Goal: Information Seeking & Learning: Learn about a topic

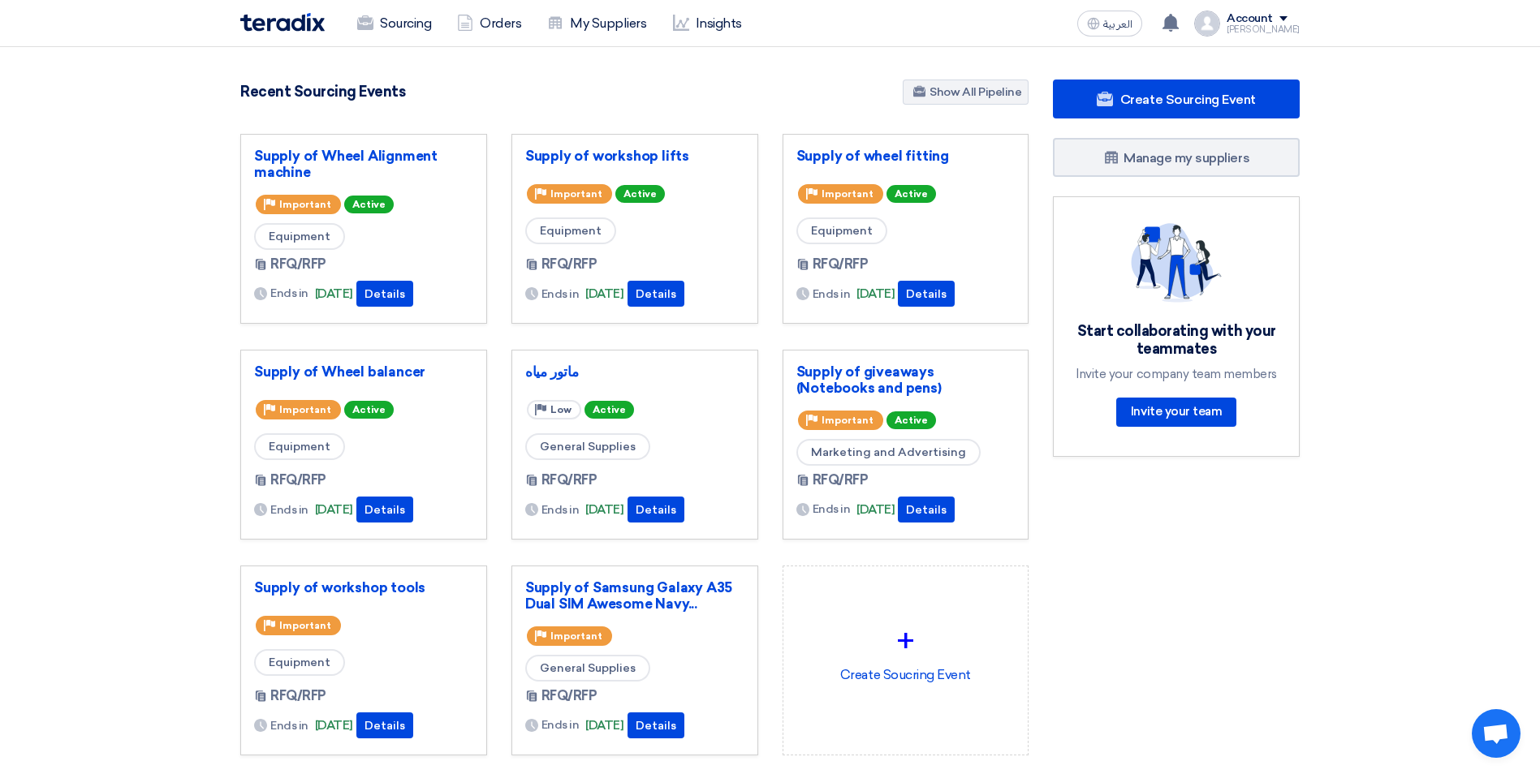
click at [1162, 645] on div "Create Sourcing Event Manage my suppliers Start collaborating with your teammat…" at bounding box center [1175, 450] width 271 height 741
click at [389, 10] on link "Sourcing" at bounding box center [394, 24] width 100 height 36
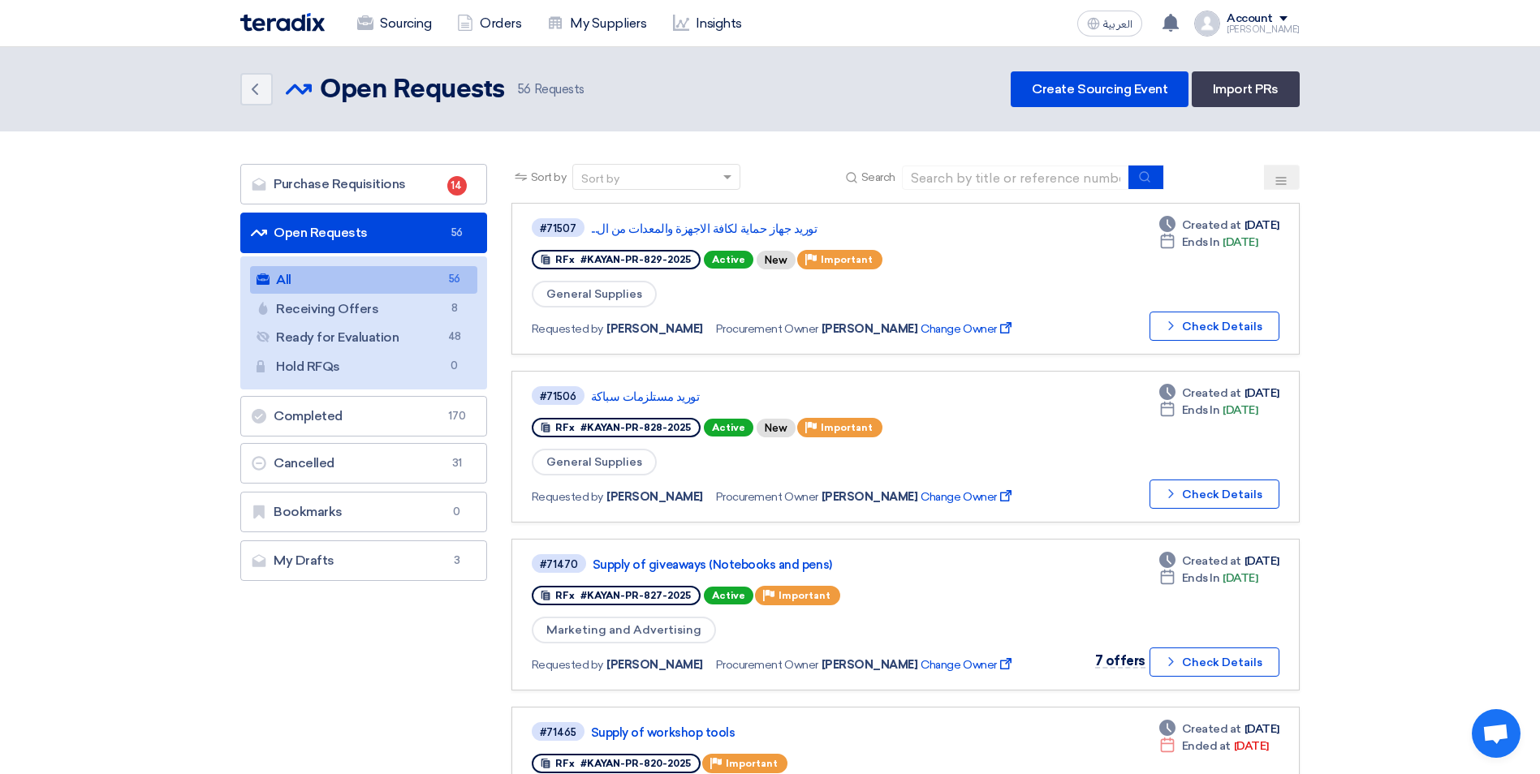
click at [1290, 178] on button at bounding box center [1282, 177] width 36 height 25
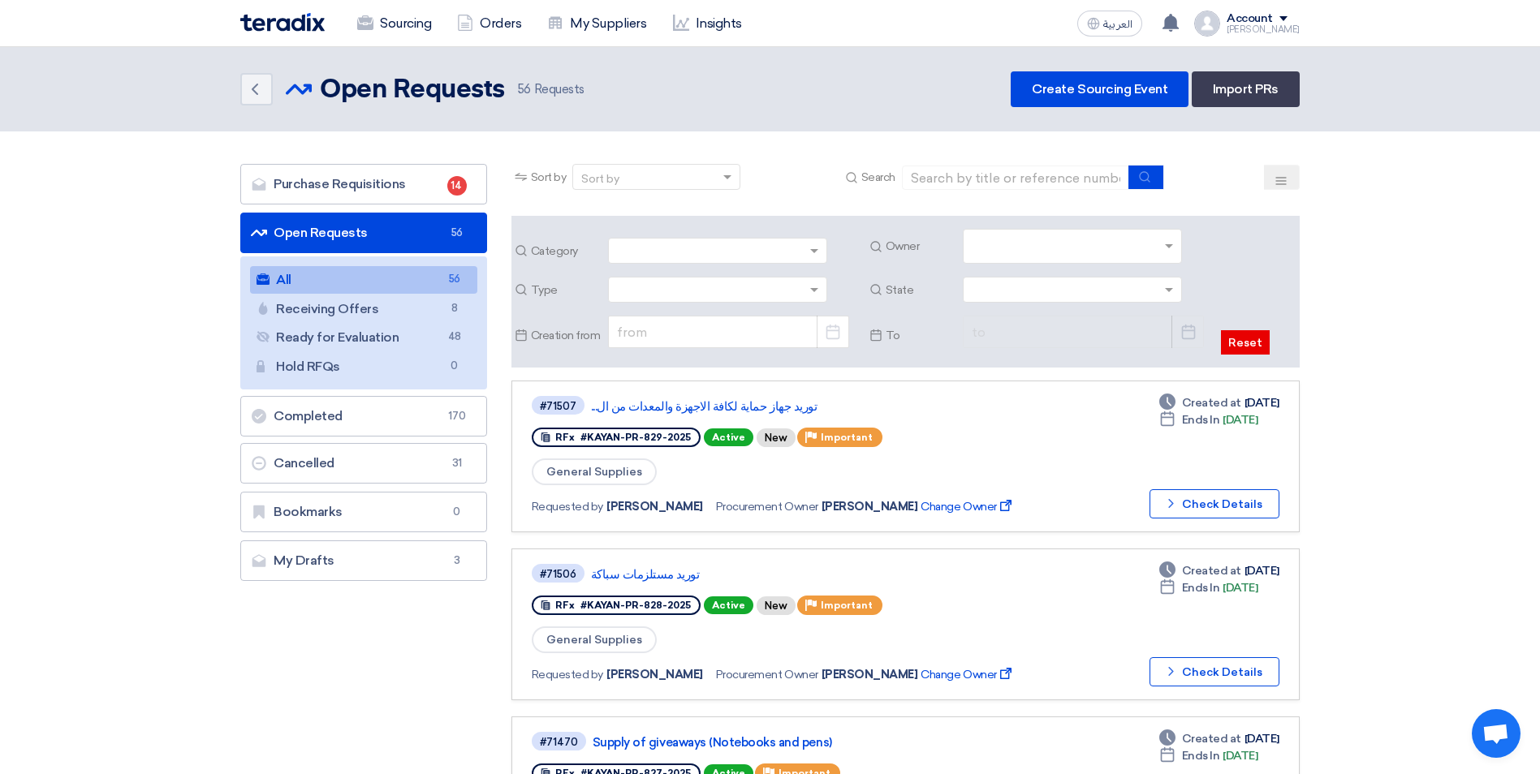
click at [1166, 252] on input "text" at bounding box center [1073, 248] width 205 height 27
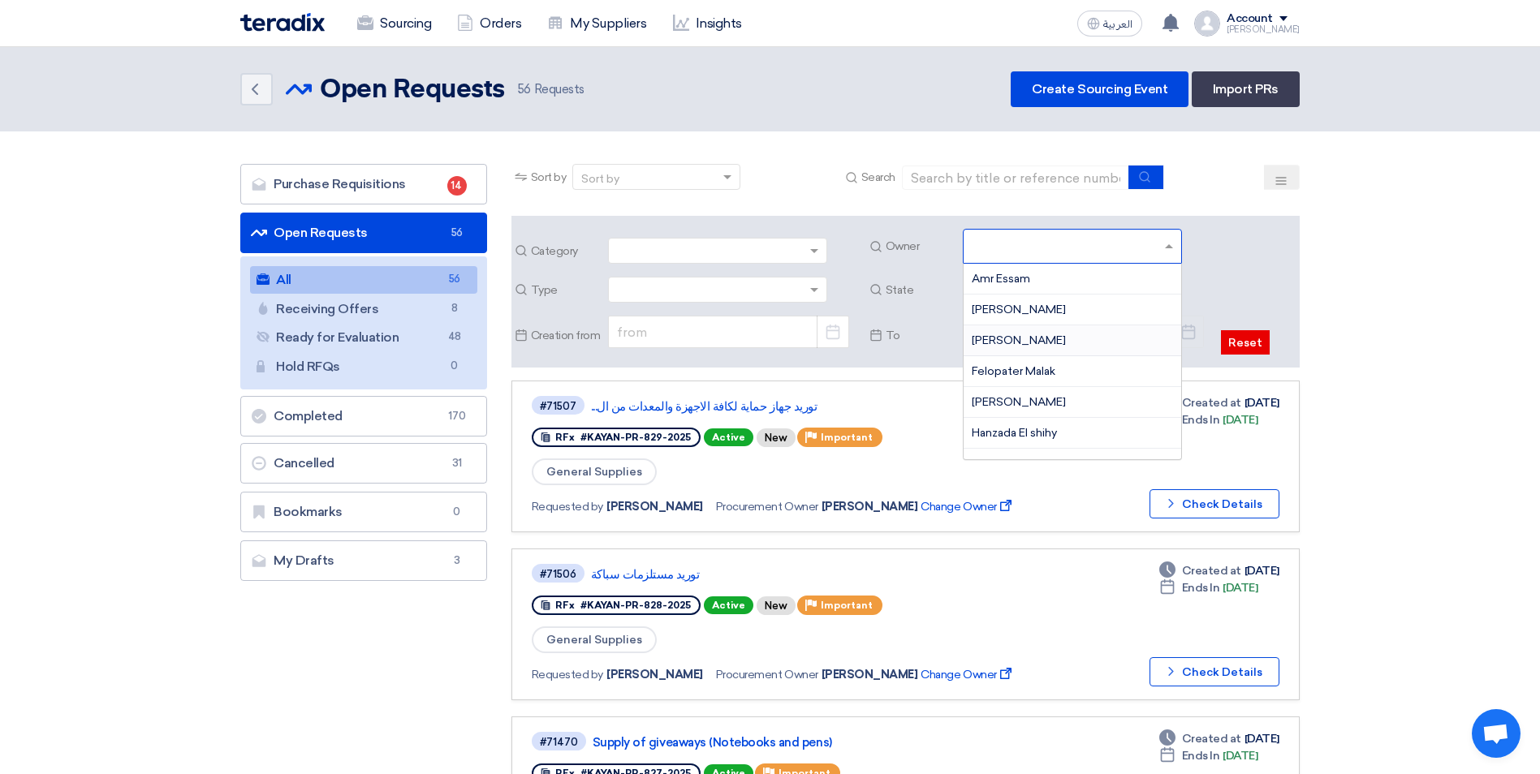
scroll to position [81, 0]
click at [1036, 322] on span "[PERSON_NAME]" at bounding box center [1018, 321] width 94 height 14
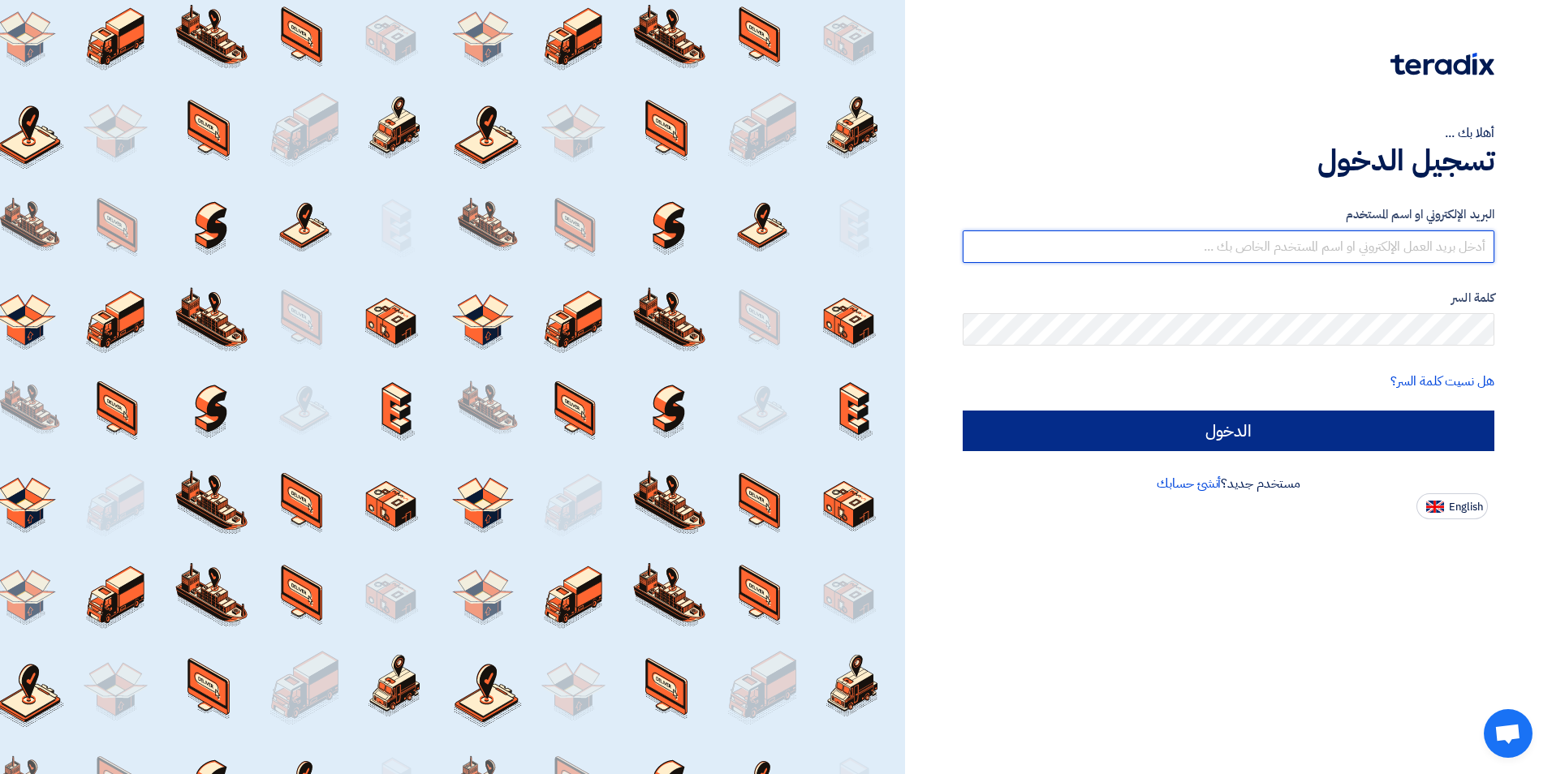
type input "[EMAIL_ADDRESS][DOMAIN_NAME]"
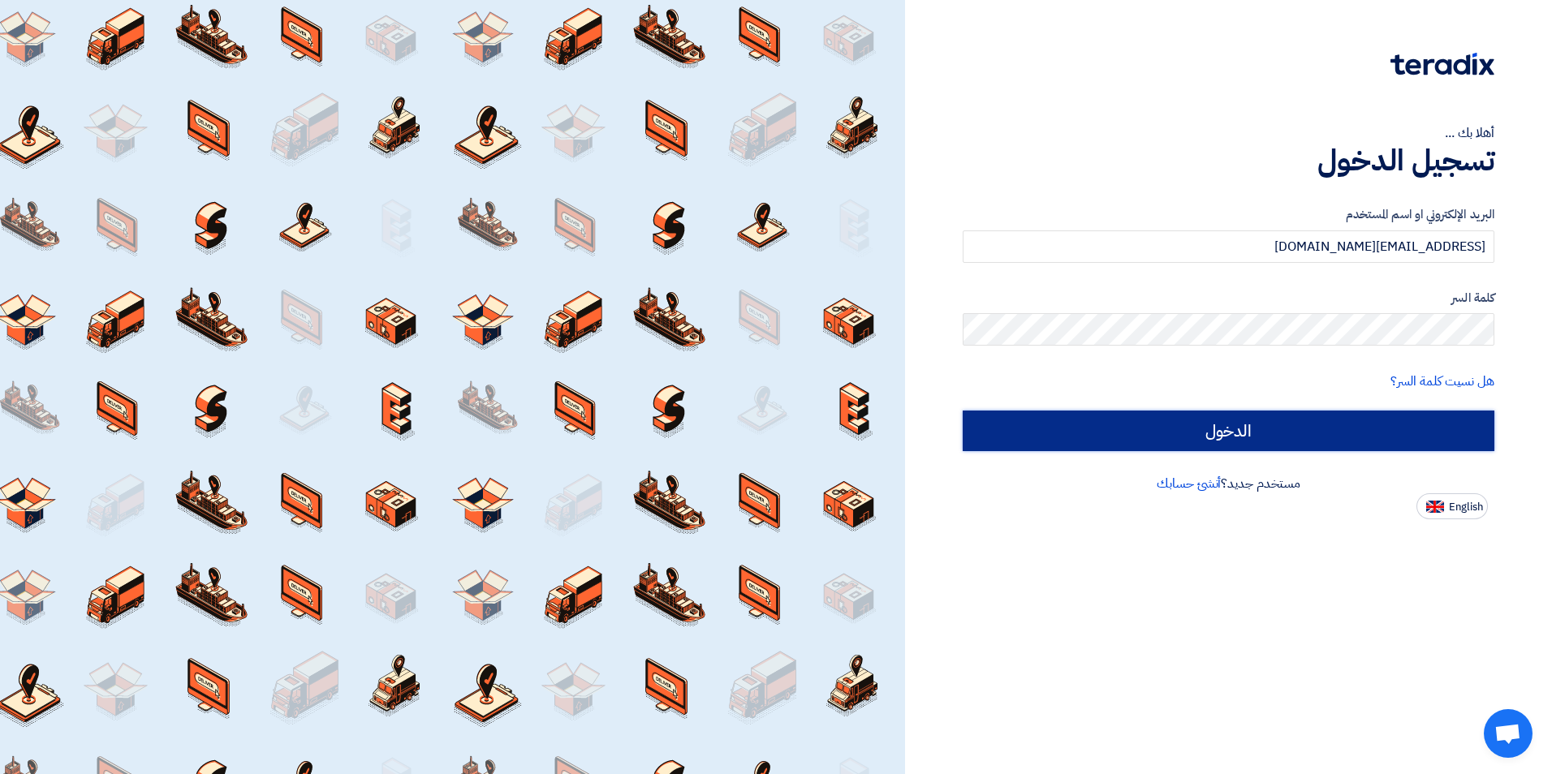
click at [1216, 431] on input "الدخول" at bounding box center [1228, 431] width 532 height 41
type input "Sign in"
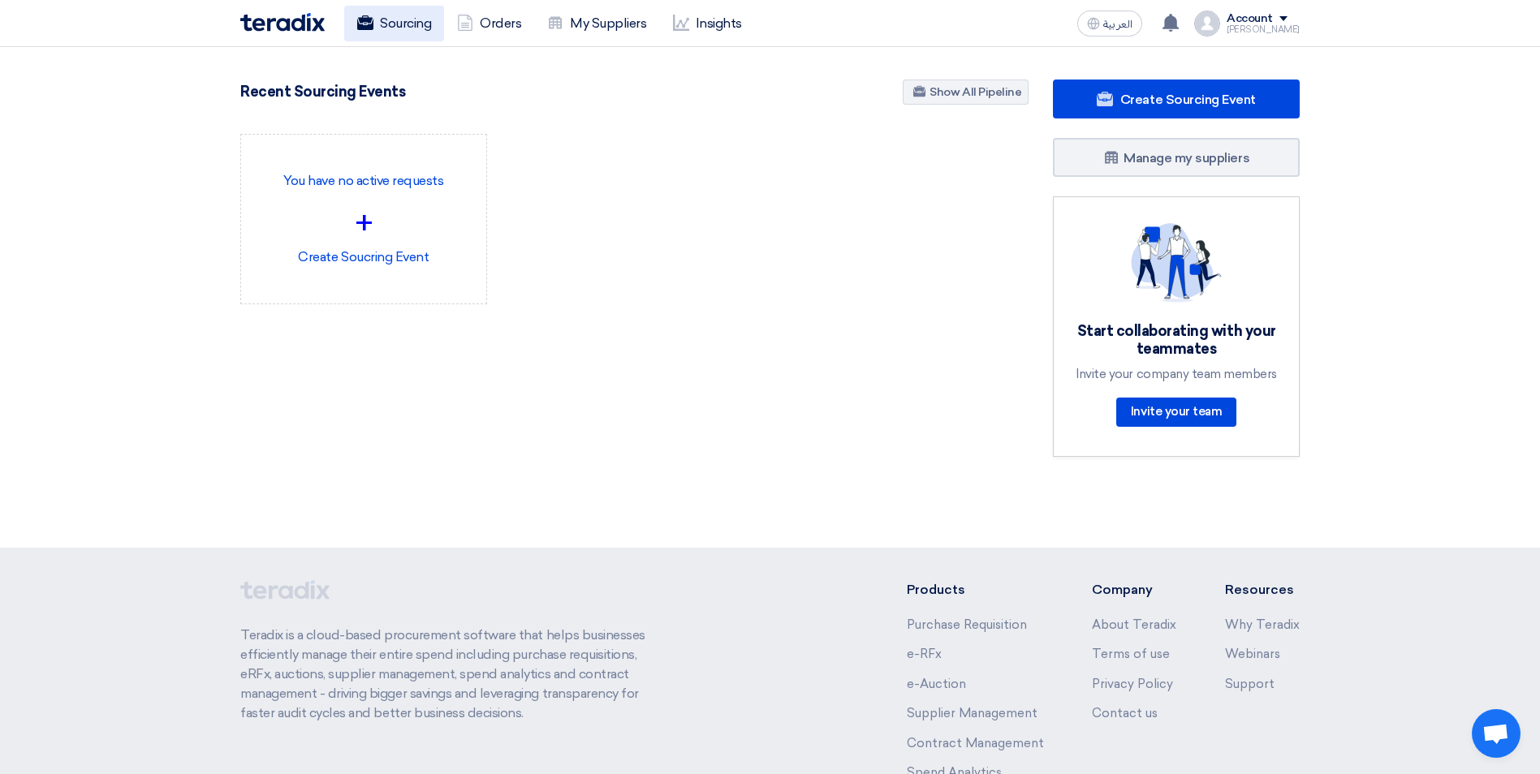
click at [416, 28] on link "Sourcing" at bounding box center [394, 24] width 100 height 36
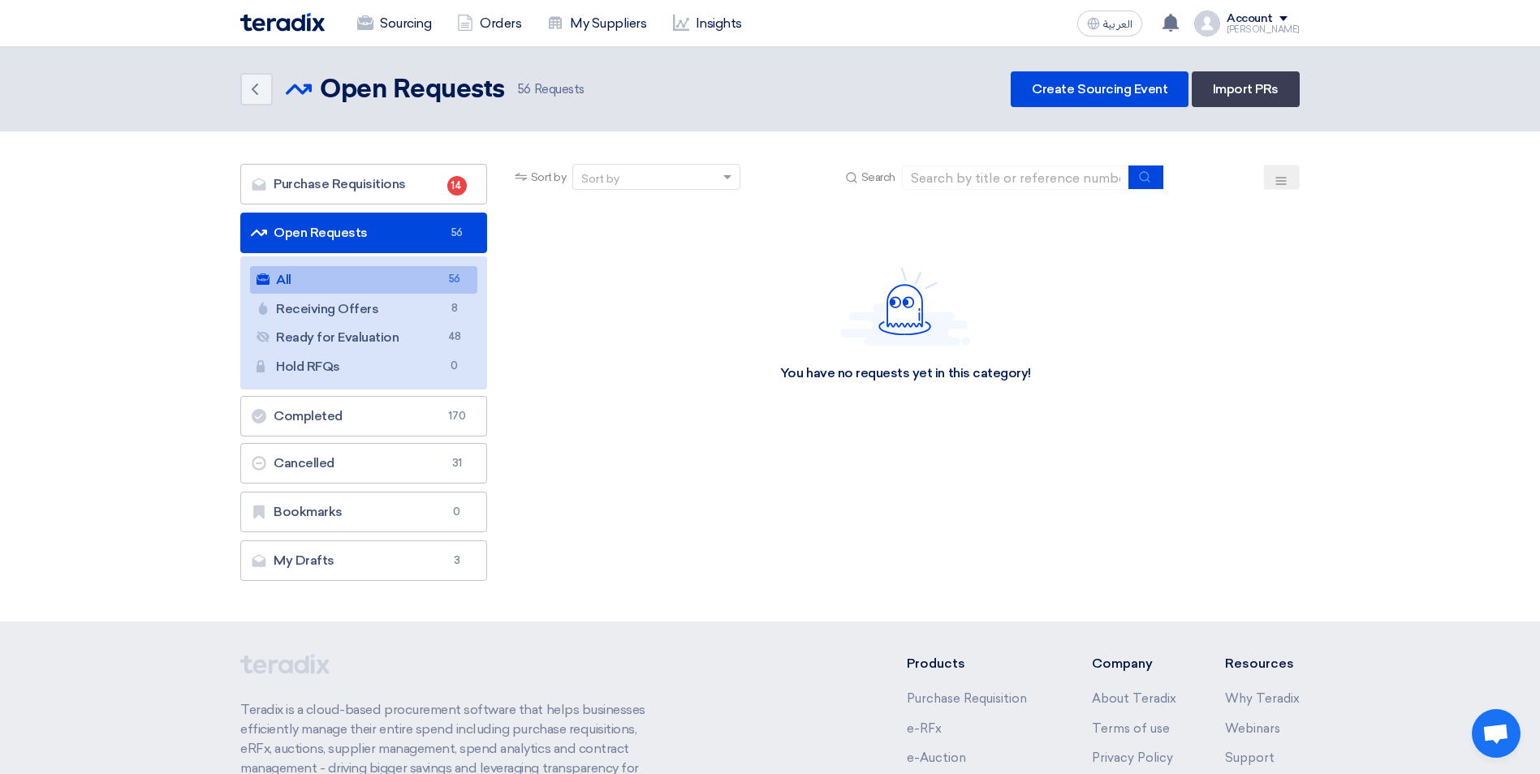
click at [1290, 179] on button at bounding box center [1282, 177] width 36 height 25
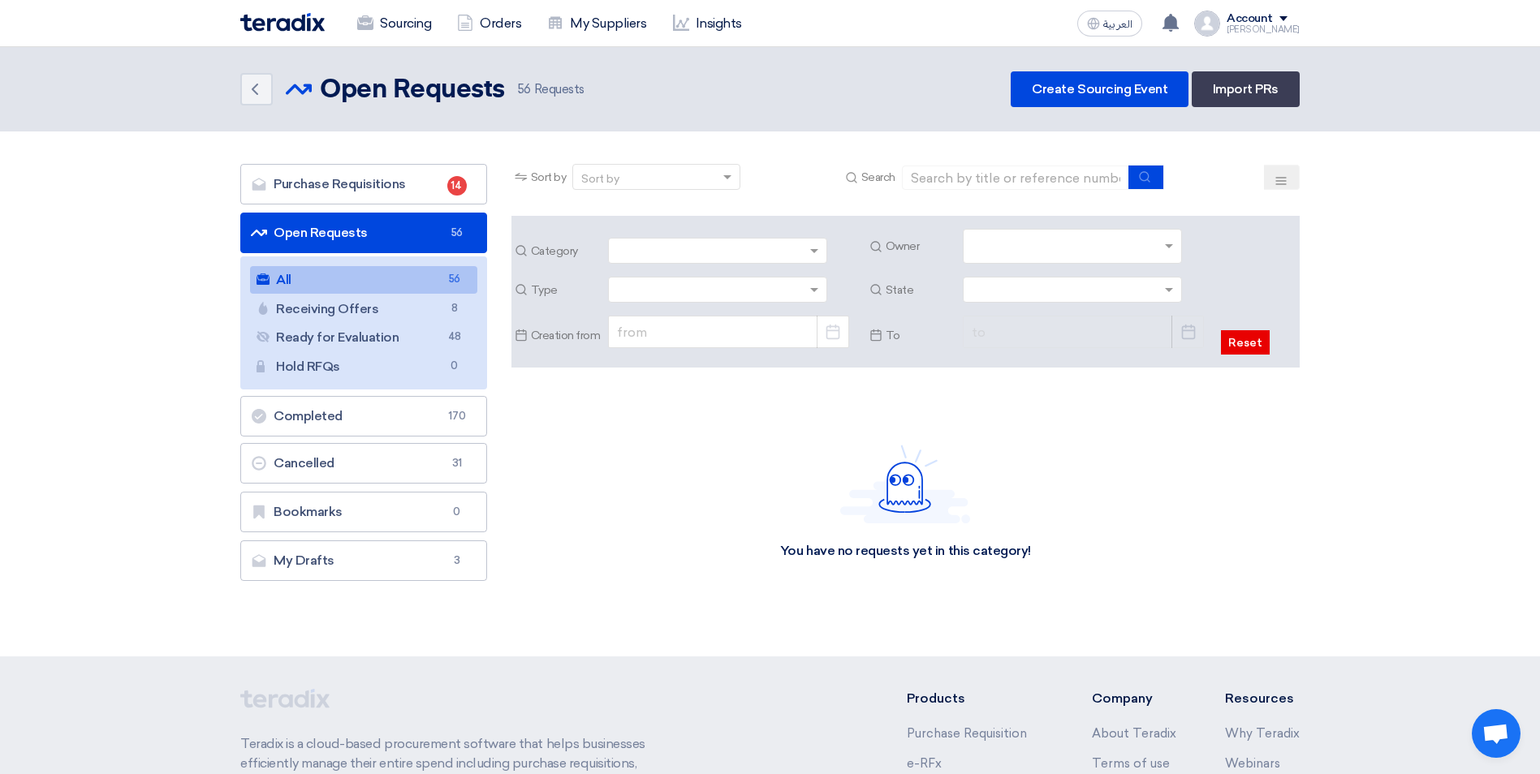
click at [1179, 240] on span at bounding box center [1171, 246] width 20 height 17
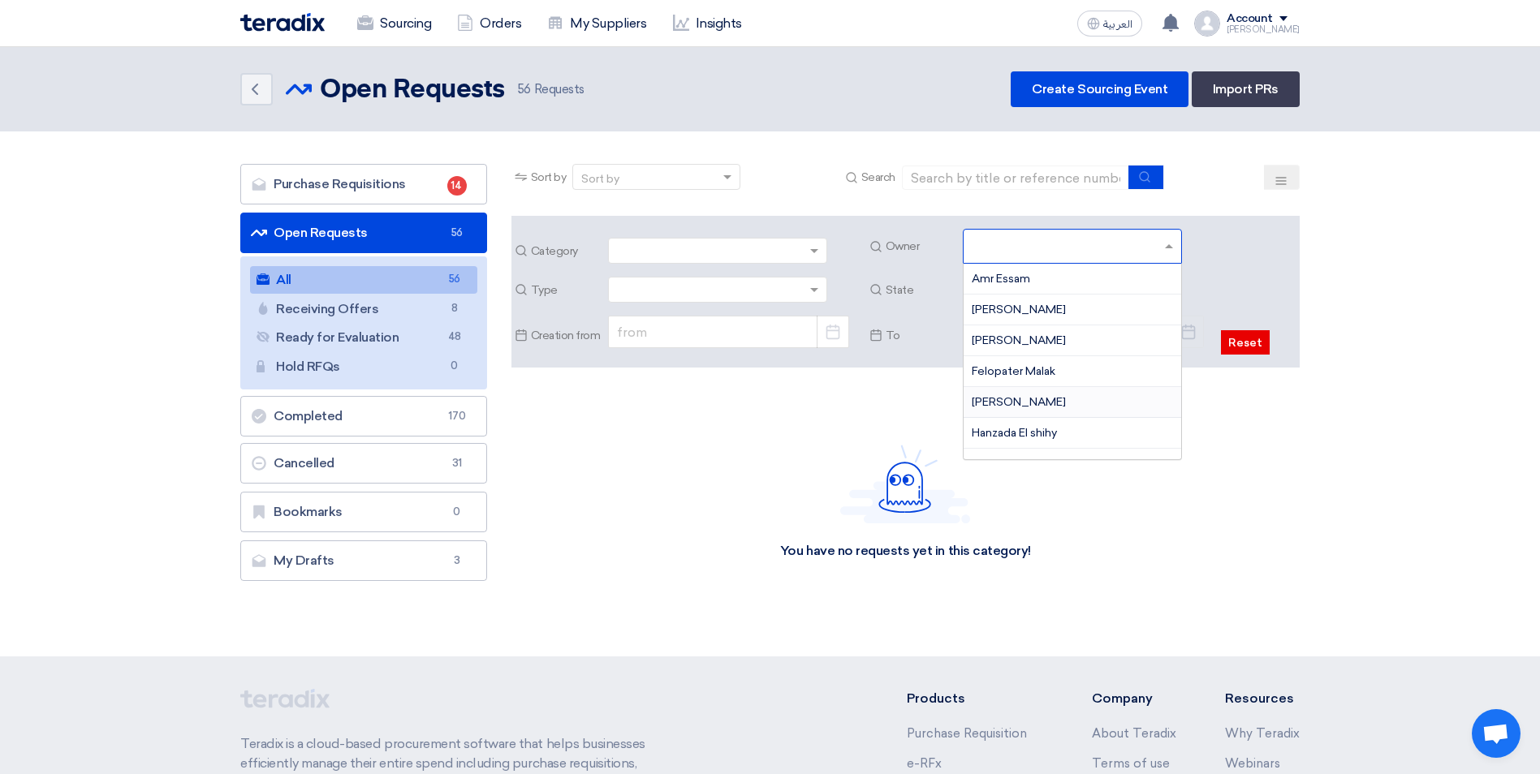
click at [1010, 396] on span "[PERSON_NAME]" at bounding box center [1018, 402] width 94 height 14
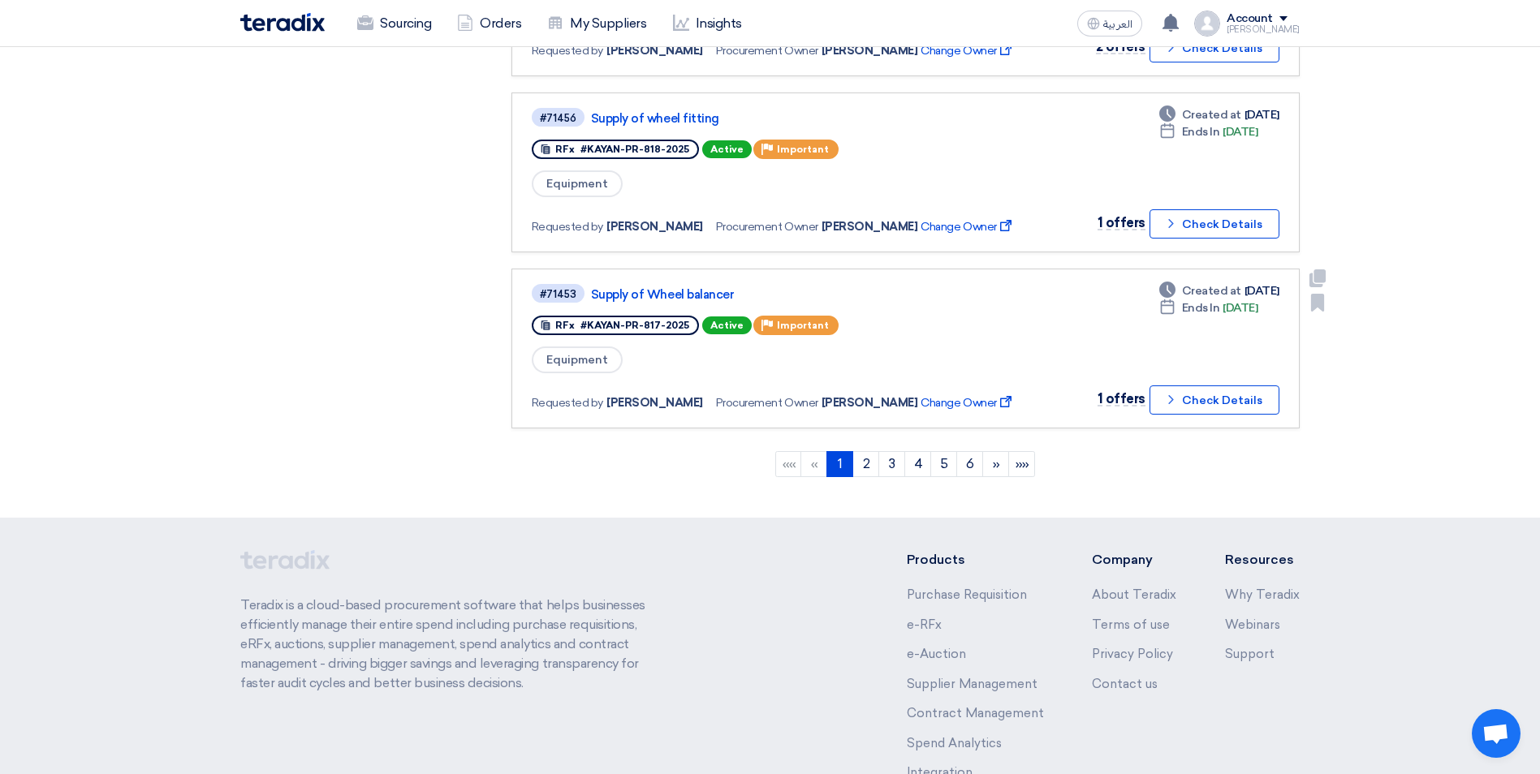
scroll to position [1704, 0]
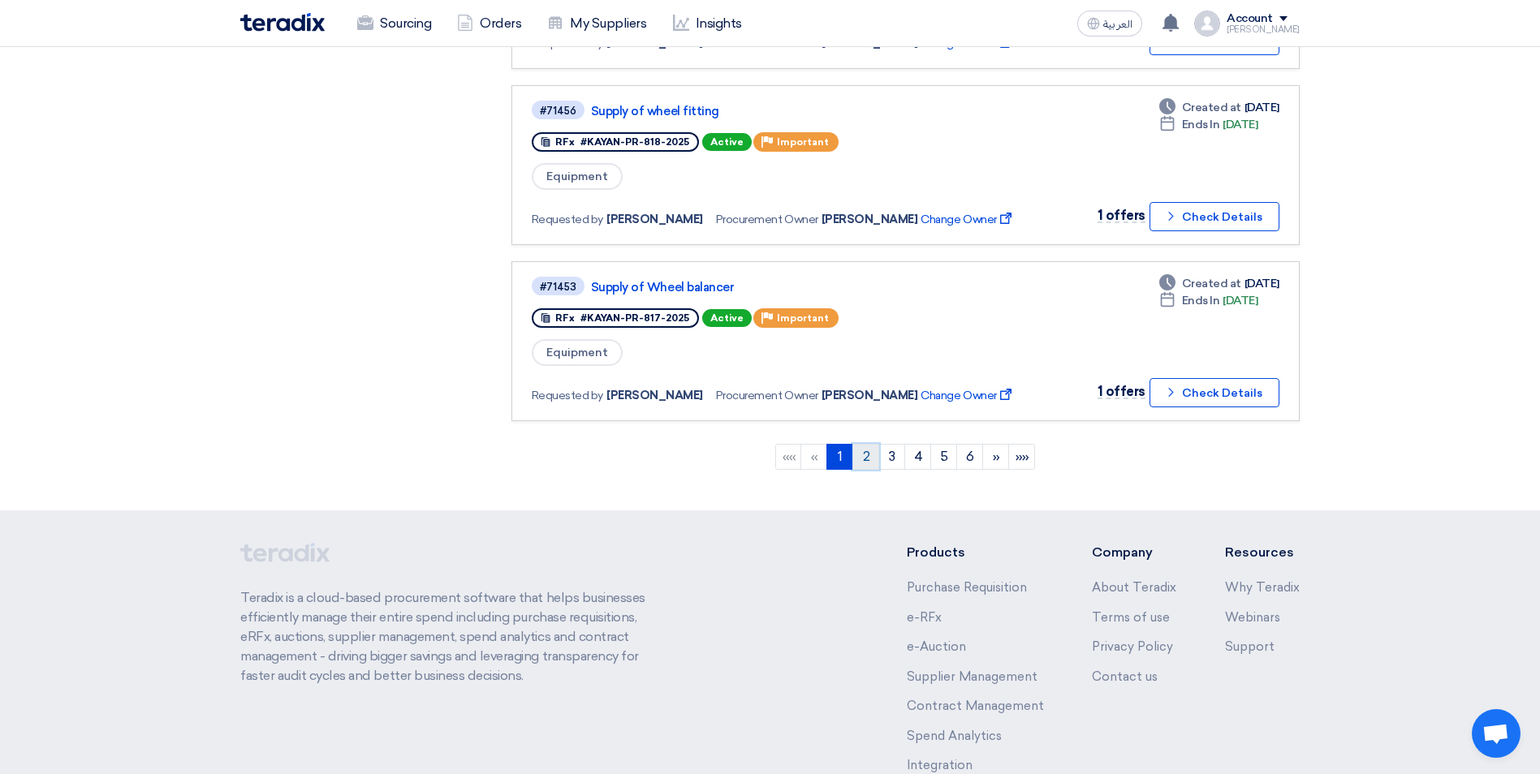
click at [868, 462] on link "2" at bounding box center [865, 457] width 27 height 26
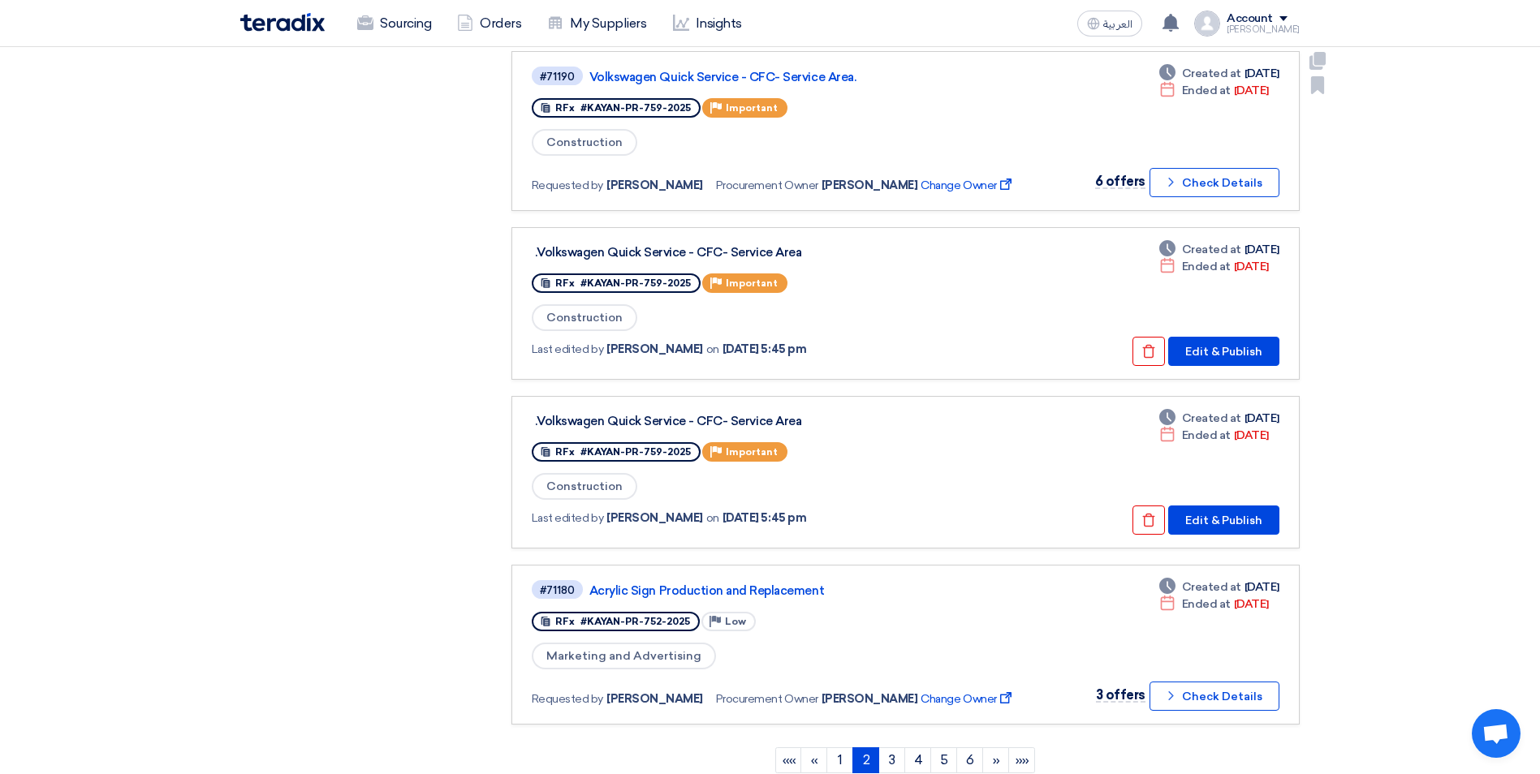
scroll to position [1542, 0]
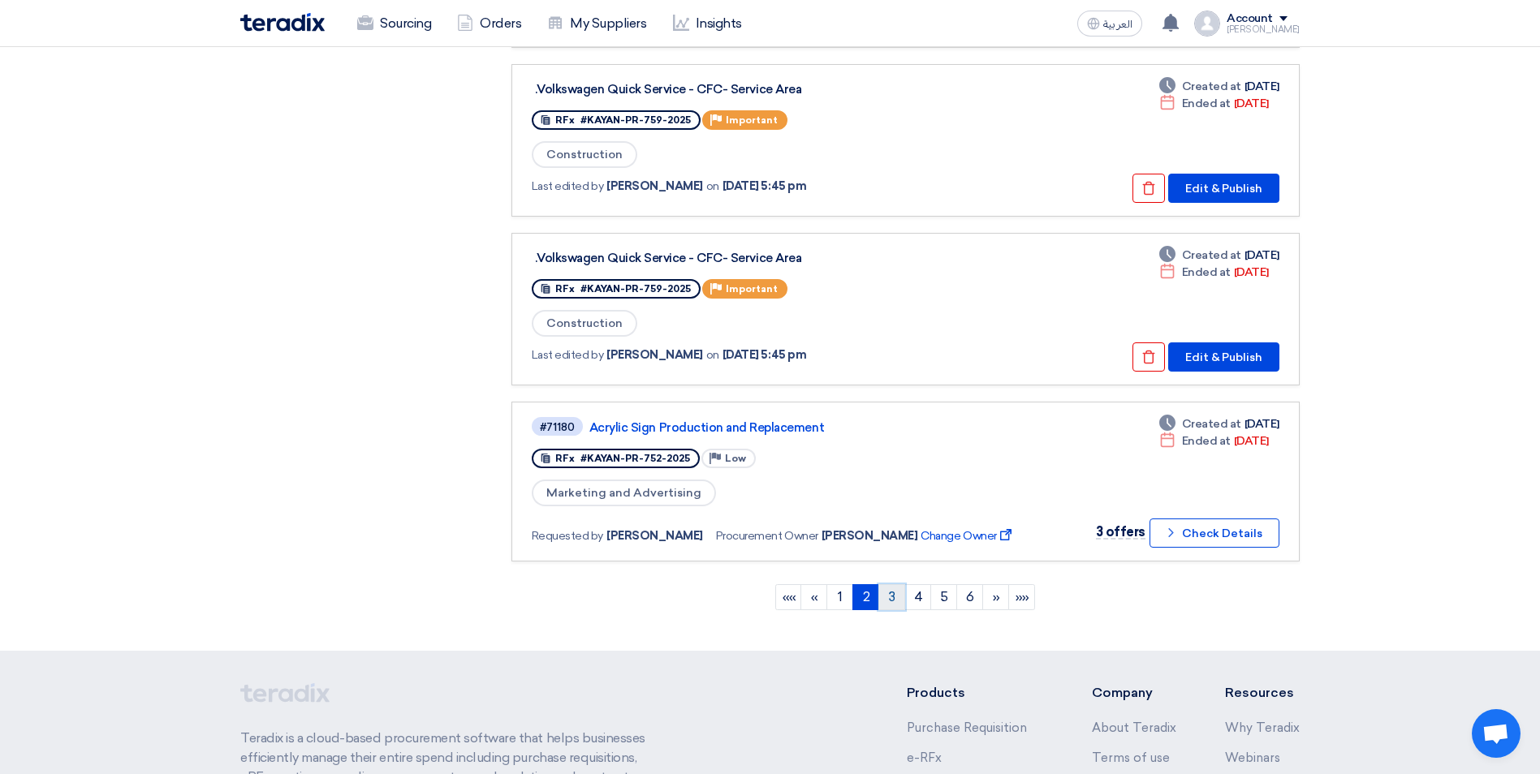
click at [891, 597] on link "3" at bounding box center [891, 597] width 27 height 26
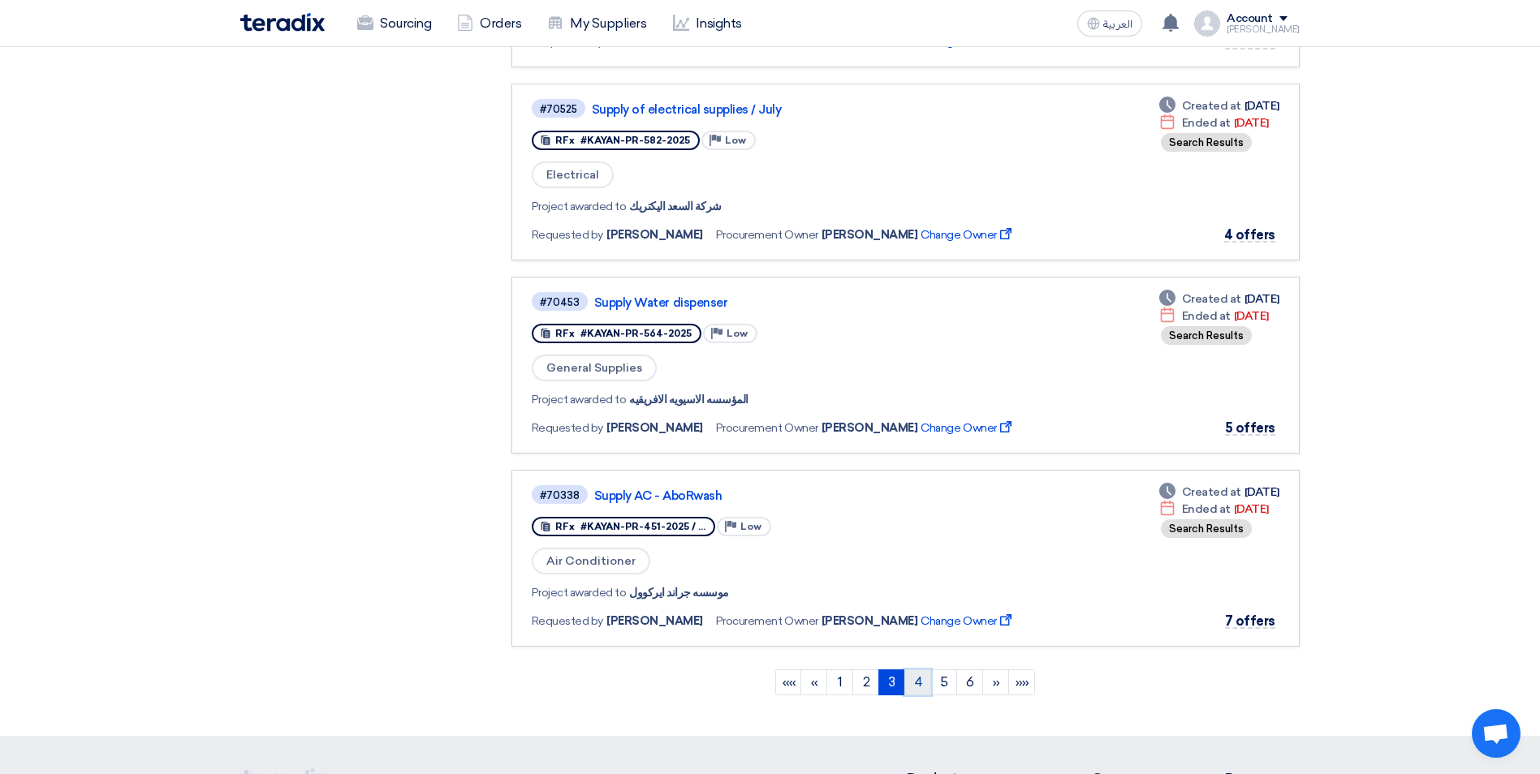
click at [921, 678] on link "4" at bounding box center [917, 683] width 27 height 26
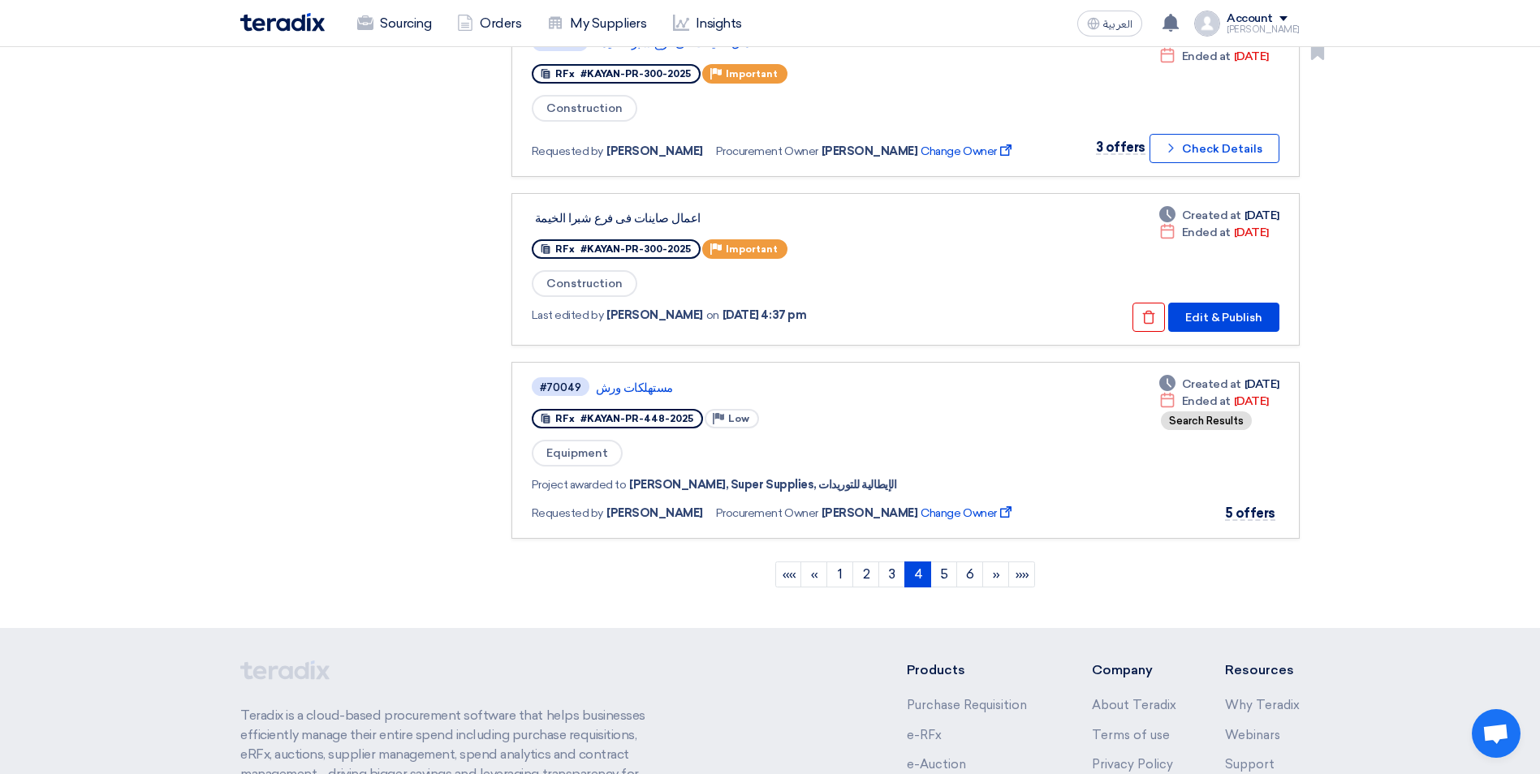
scroll to position [1704, 0]
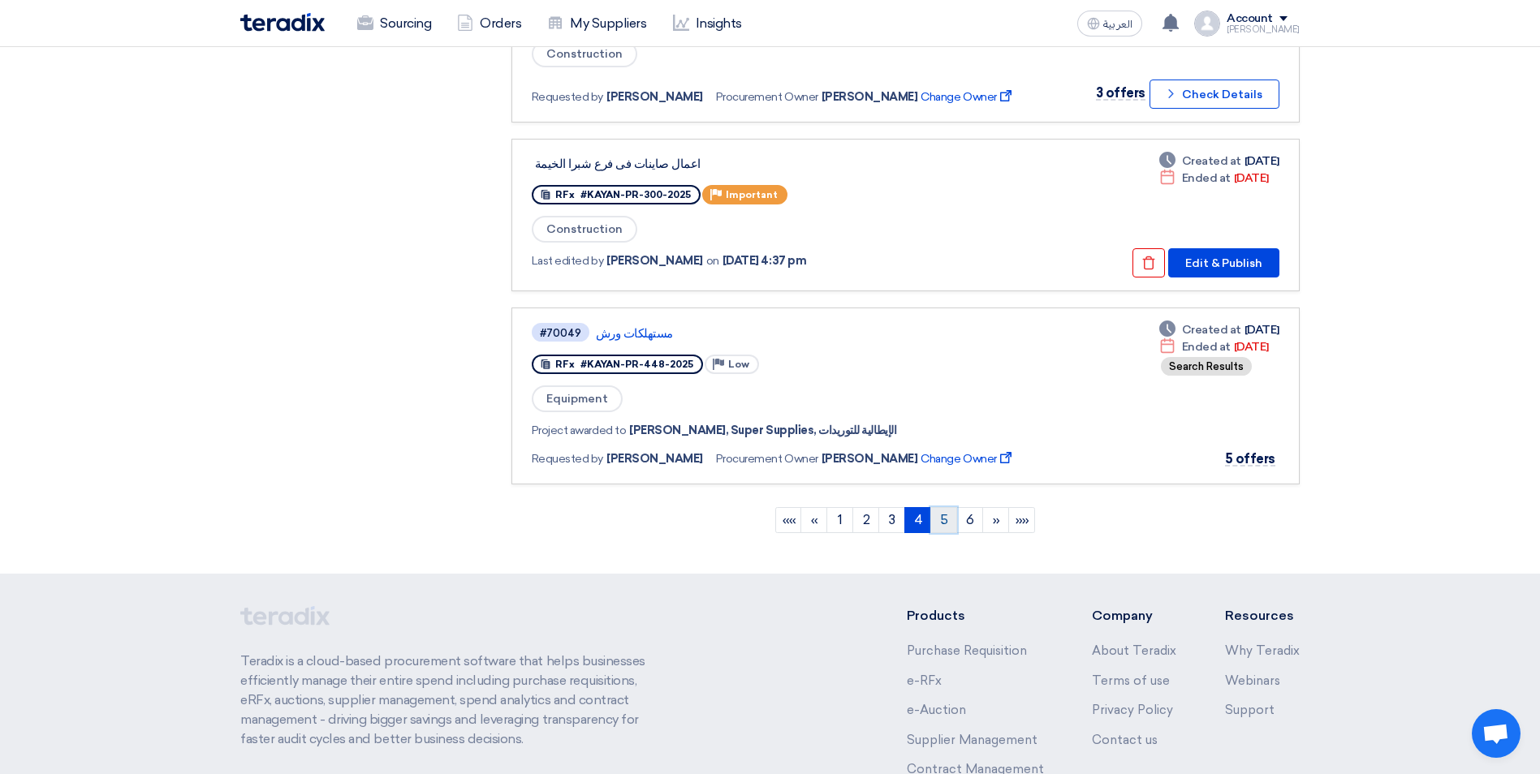
click at [944, 519] on link "5" at bounding box center [943, 520] width 27 height 26
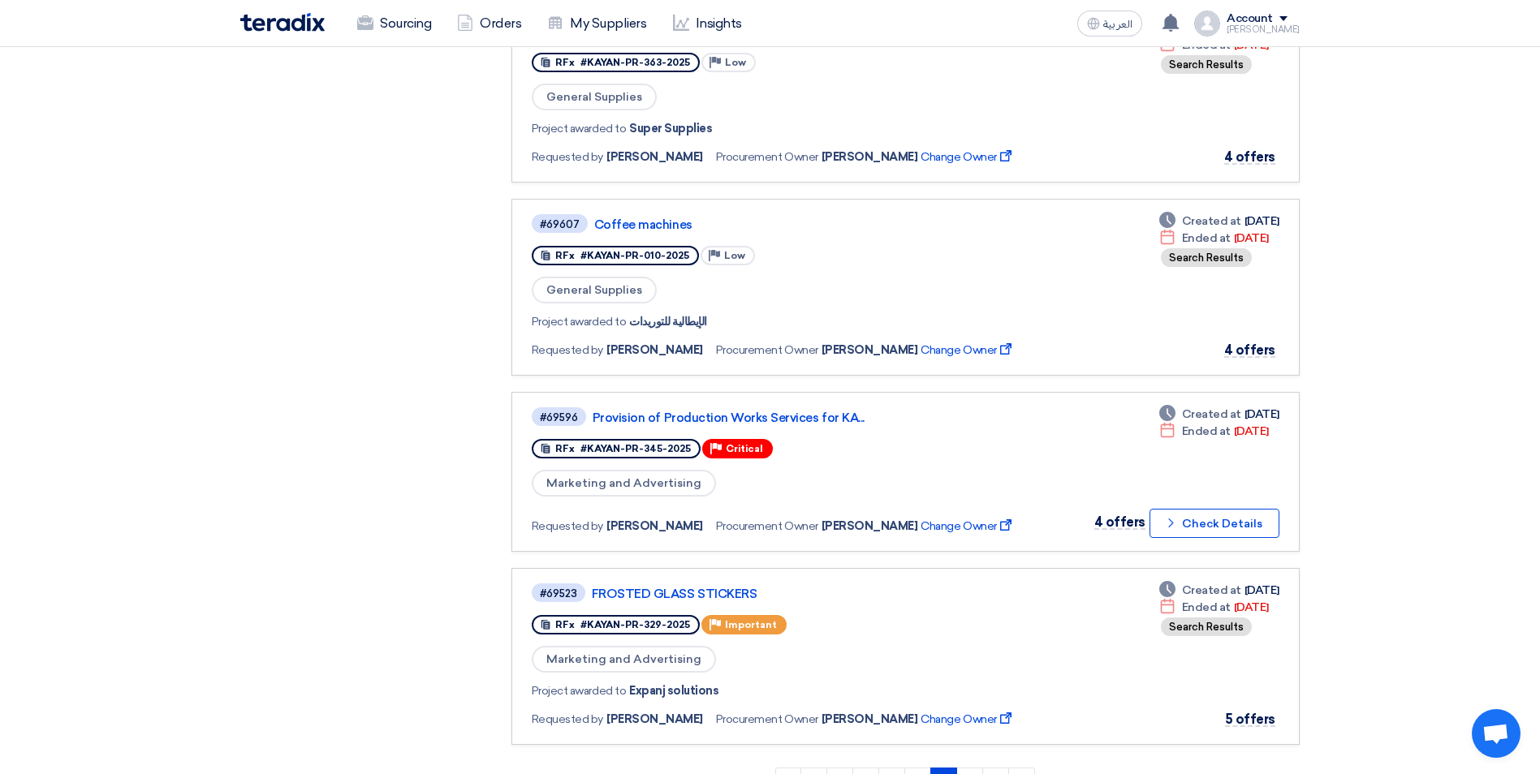
scroll to position [1542, 0]
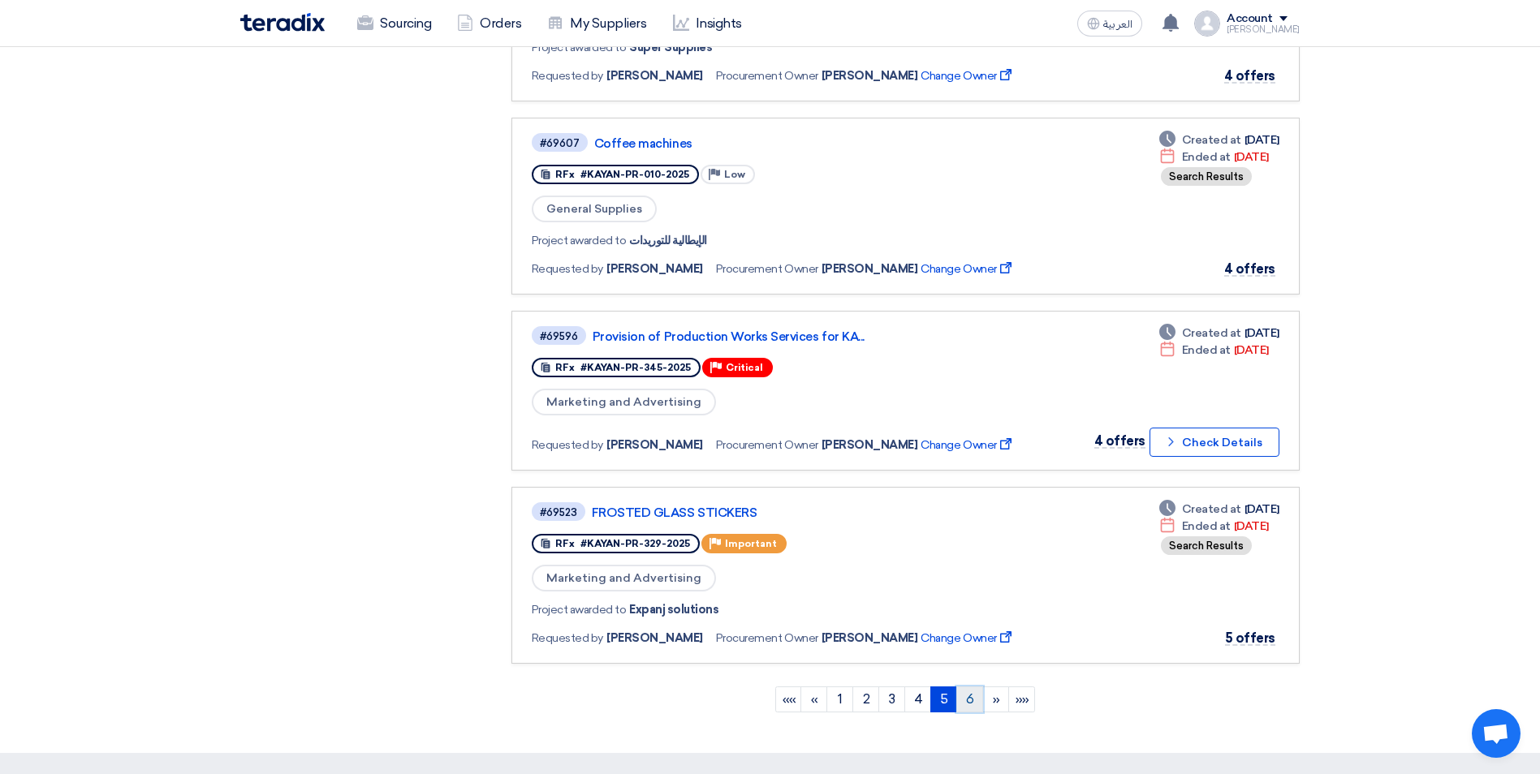
click at [972, 691] on link "6" at bounding box center [969, 700] width 27 height 26
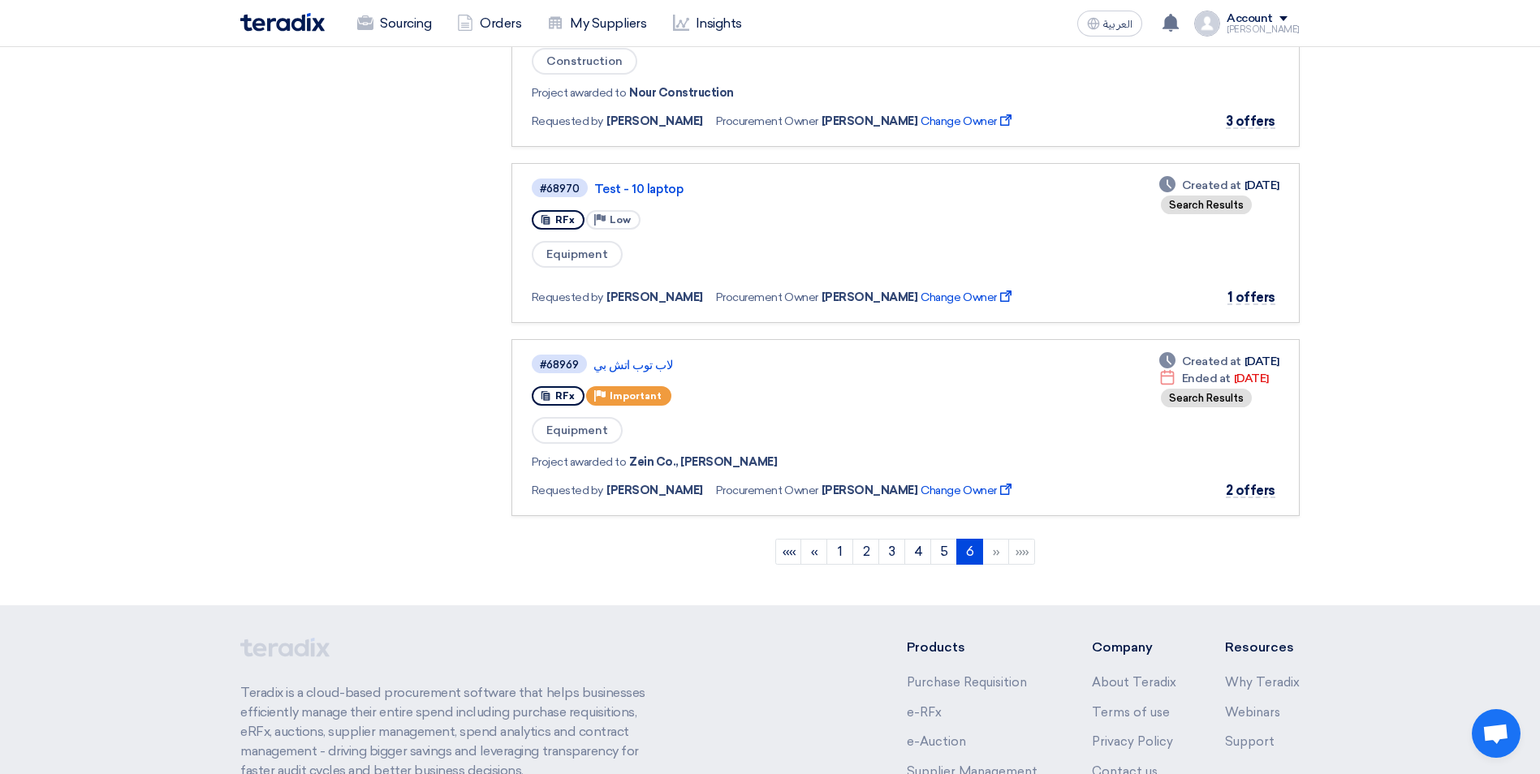
scroll to position [1298, 0]
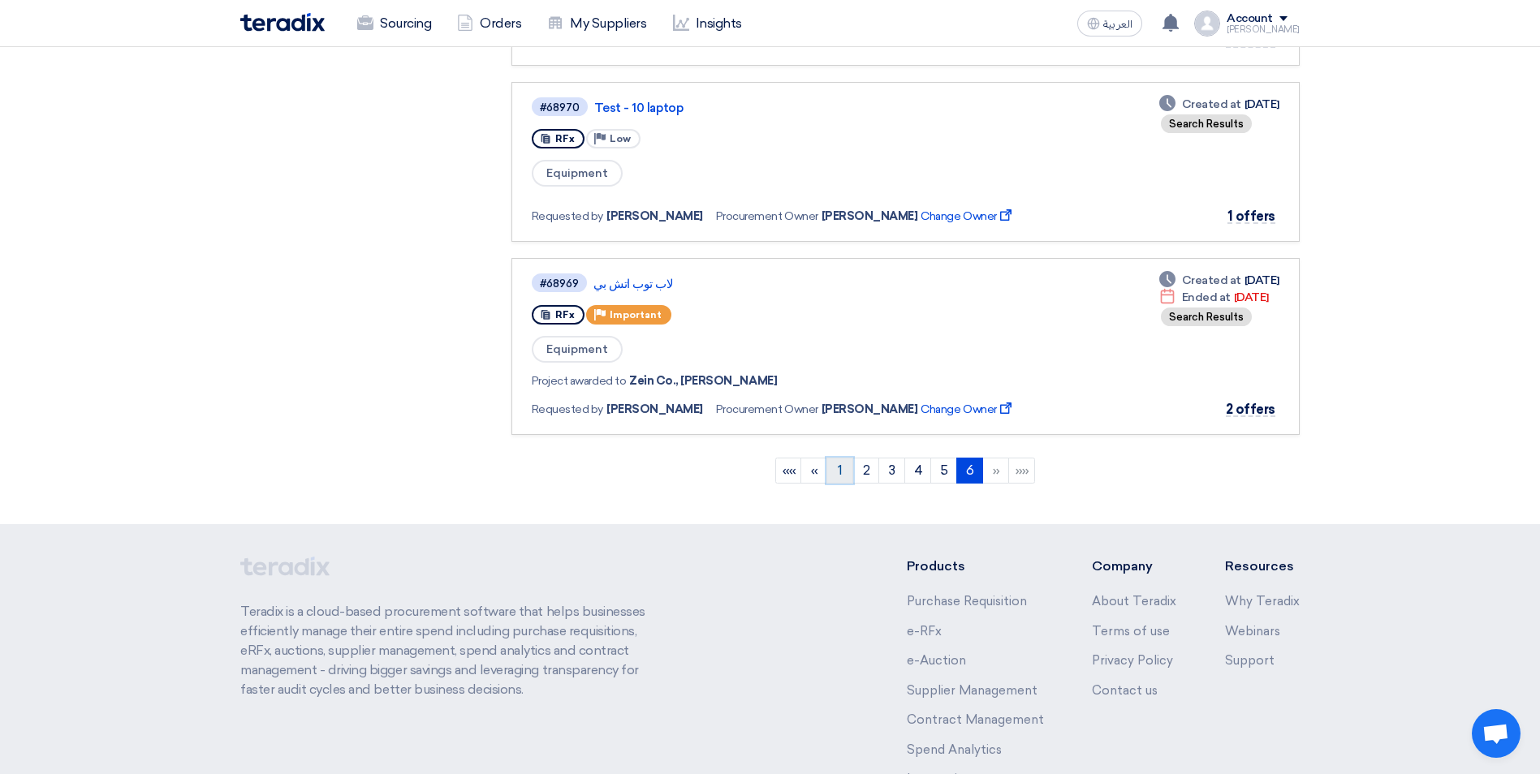
click at [846, 466] on link "1" at bounding box center [839, 471] width 27 height 26
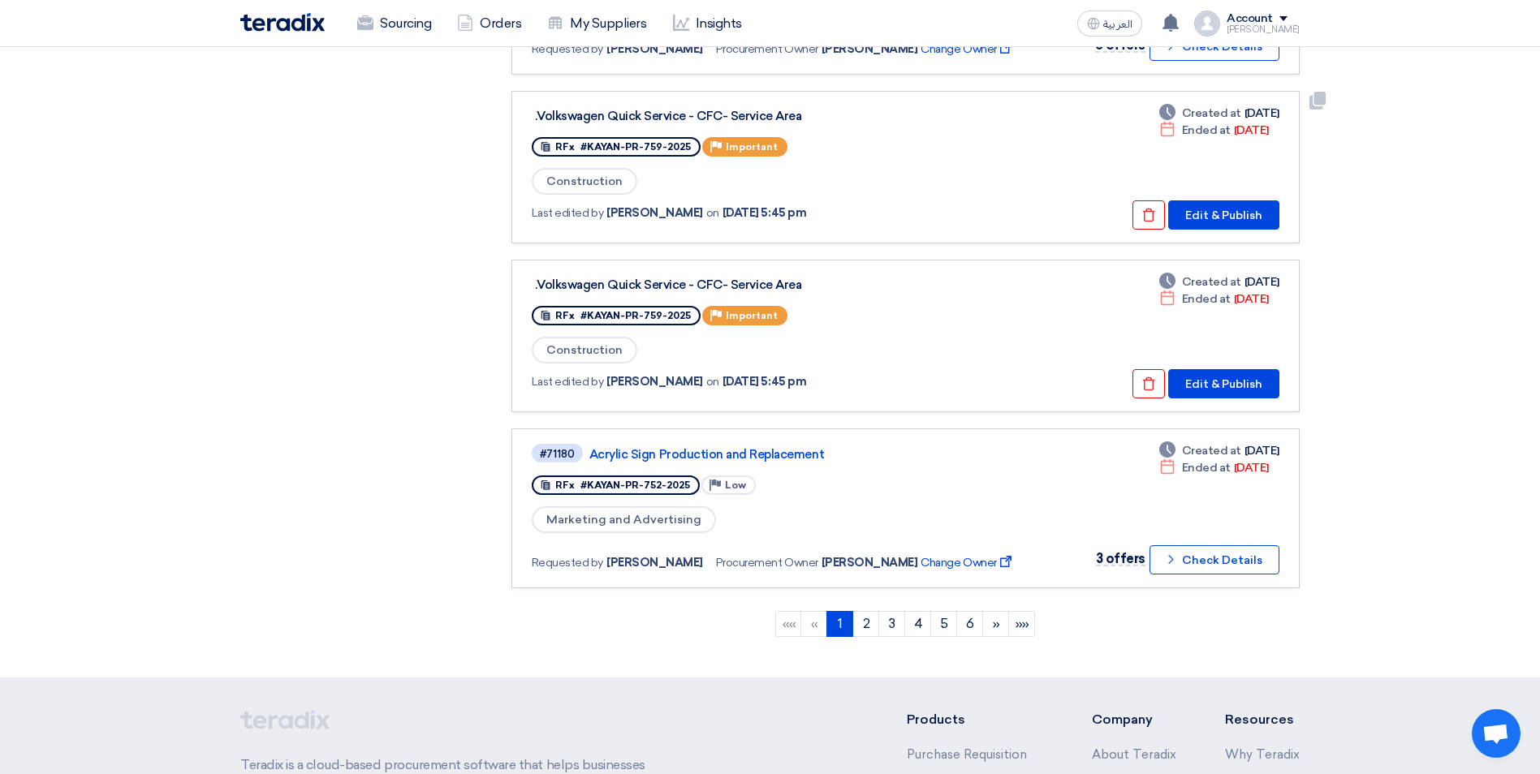
scroll to position [1542, 0]
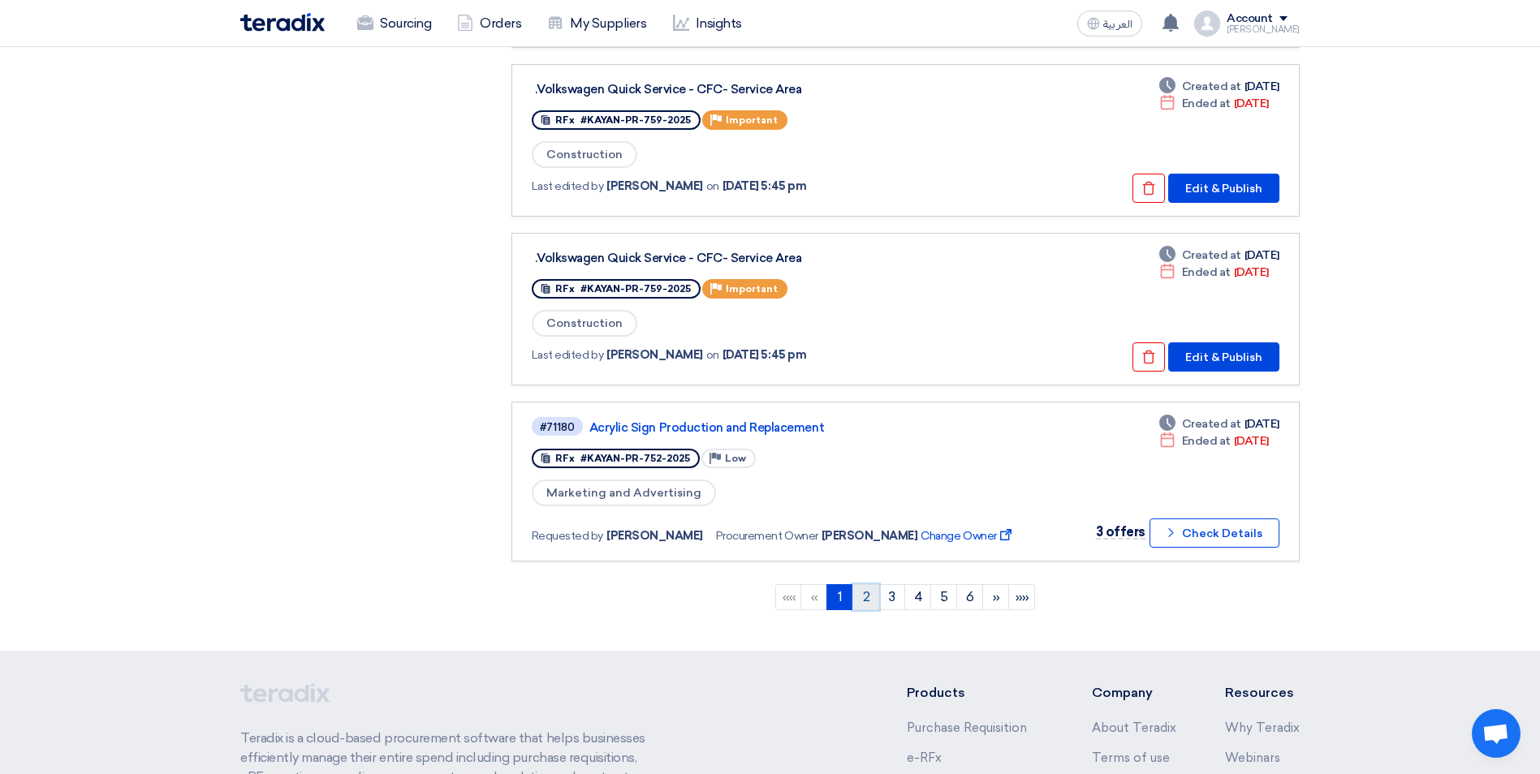
click at [871, 596] on link "2" at bounding box center [865, 597] width 27 height 26
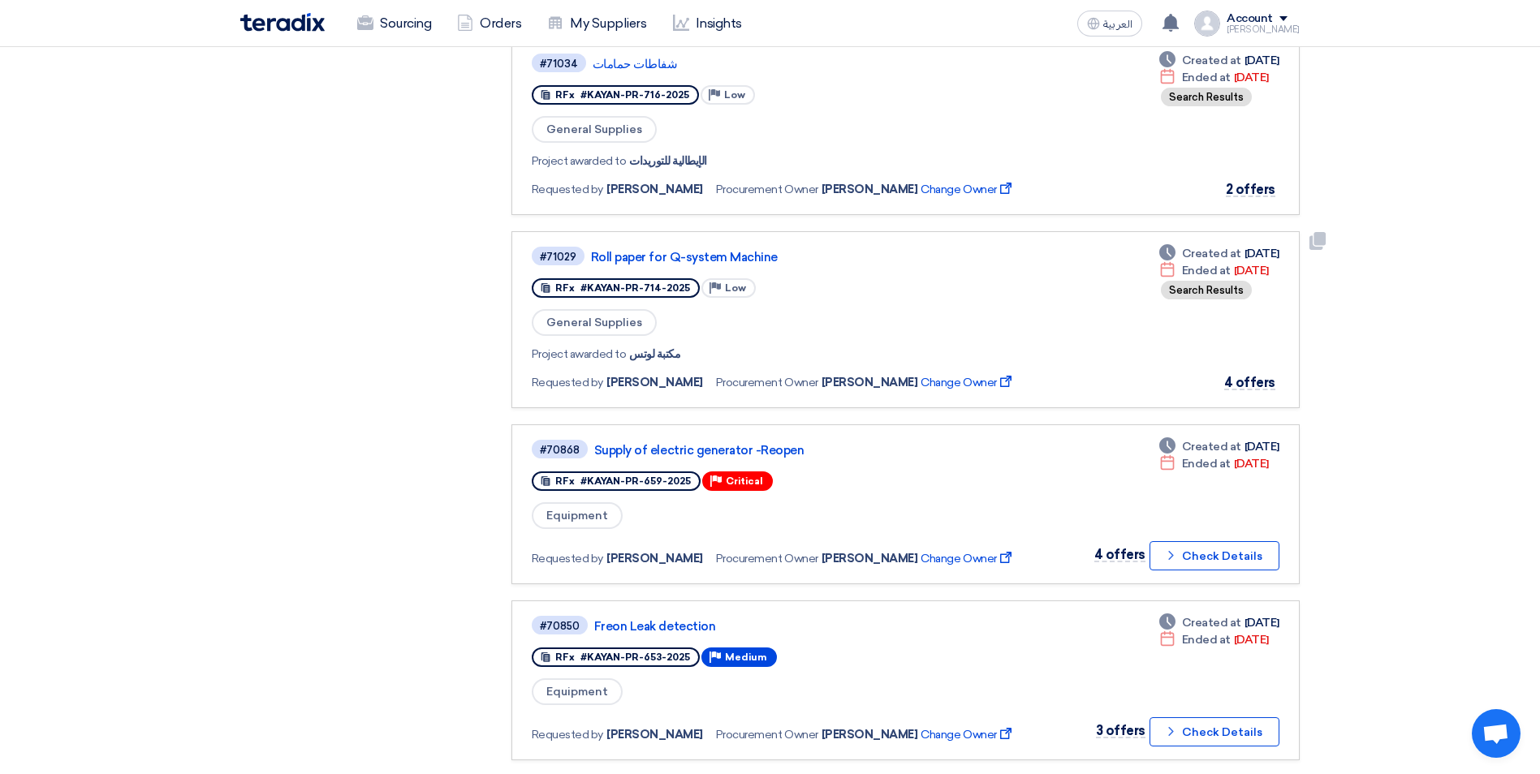
scroll to position [893, 0]
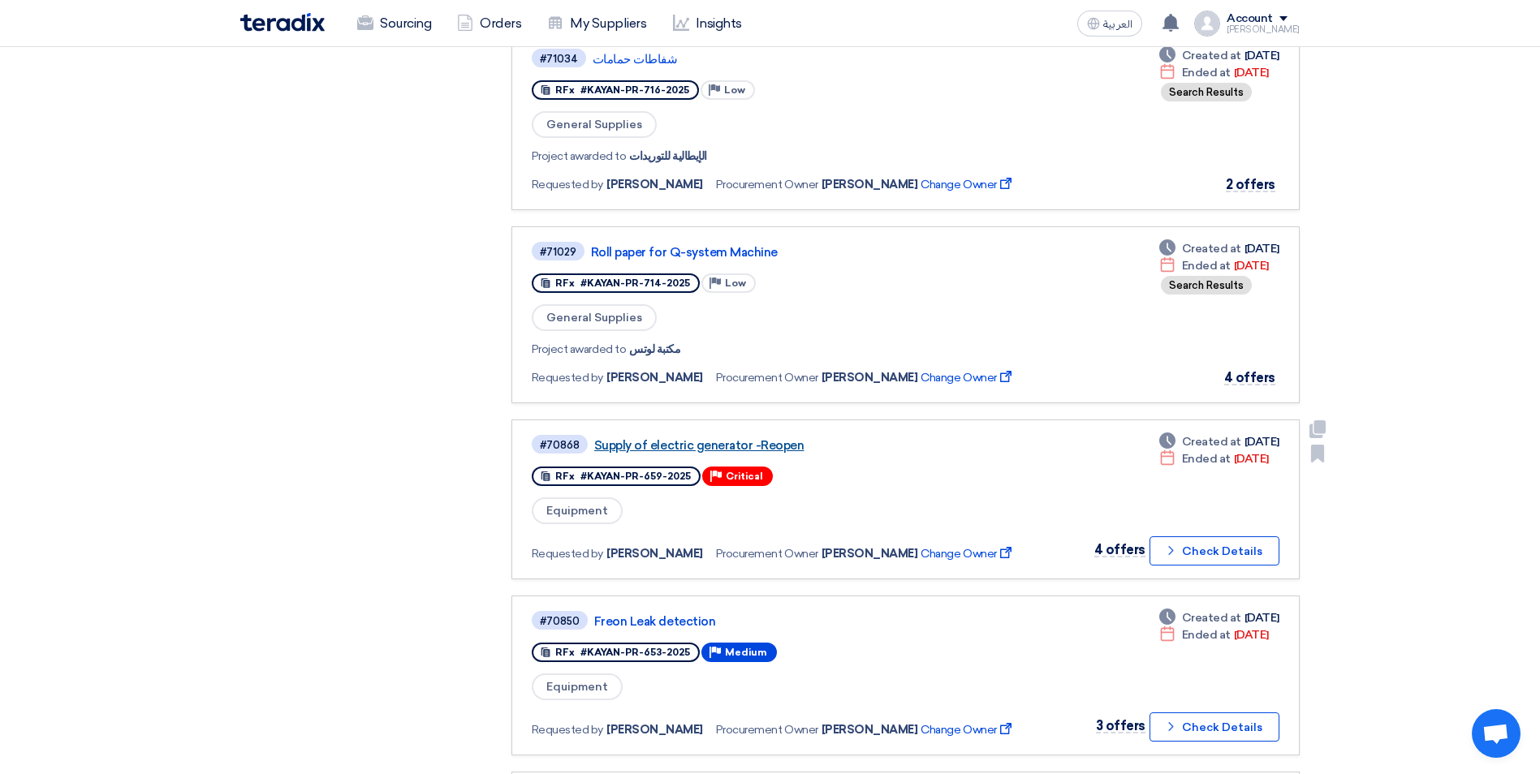
click at [657, 441] on link "Supply of electric generator -Reopen" at bounding box center [797, 445] width 406 height 15
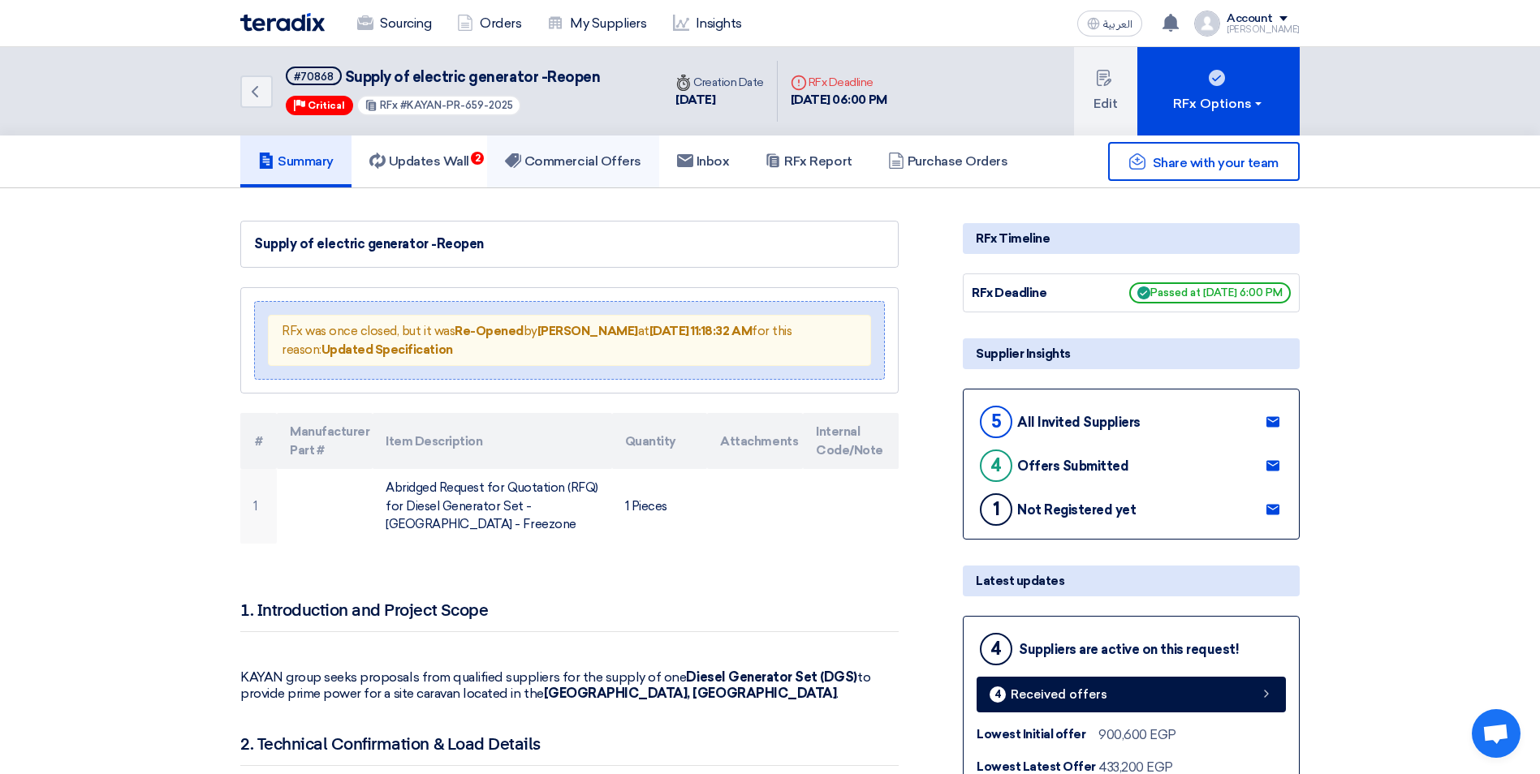
click at [601, 151] on link "Commercial Offers" at bounding box center [573, 162] width 172 height 52
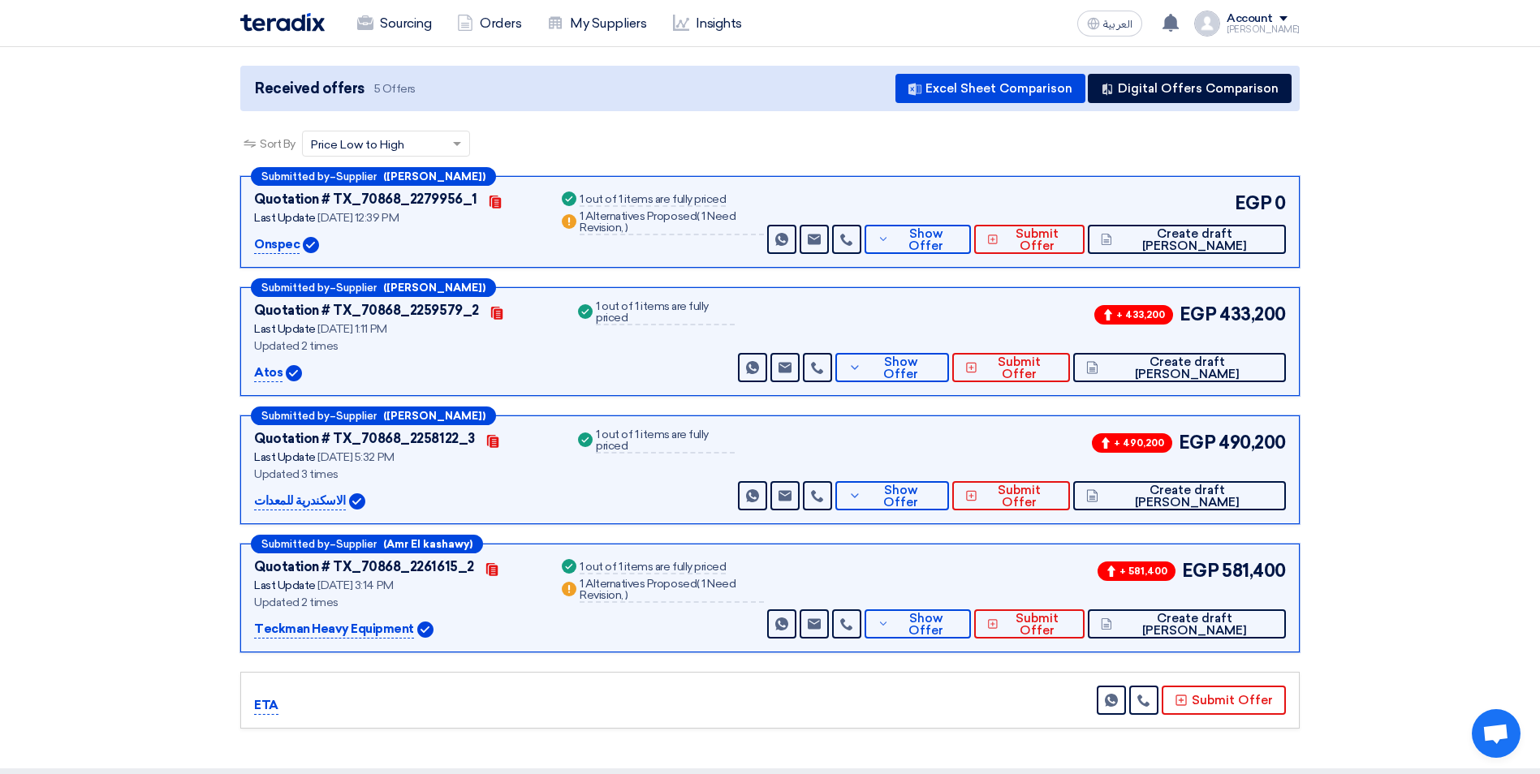
scroll to position [162, 0]
drag, startPoint x: 1285, startPoint y: 303, endPoint x: 1218, endPoint y: 308, distance: 66.8
click at [1218, 308] on div "+ 433,200 EGP 433,200" at bounding box center [1188, 313] width 195 height 27
drag, startPoint x: 1218, startPoint y: 308, endPoint x: 1226, endPoint y: 323, distance: 16.7
click at [1226, 323] on span "433,200" at bounding box center [1252, 313] width 67 height 27
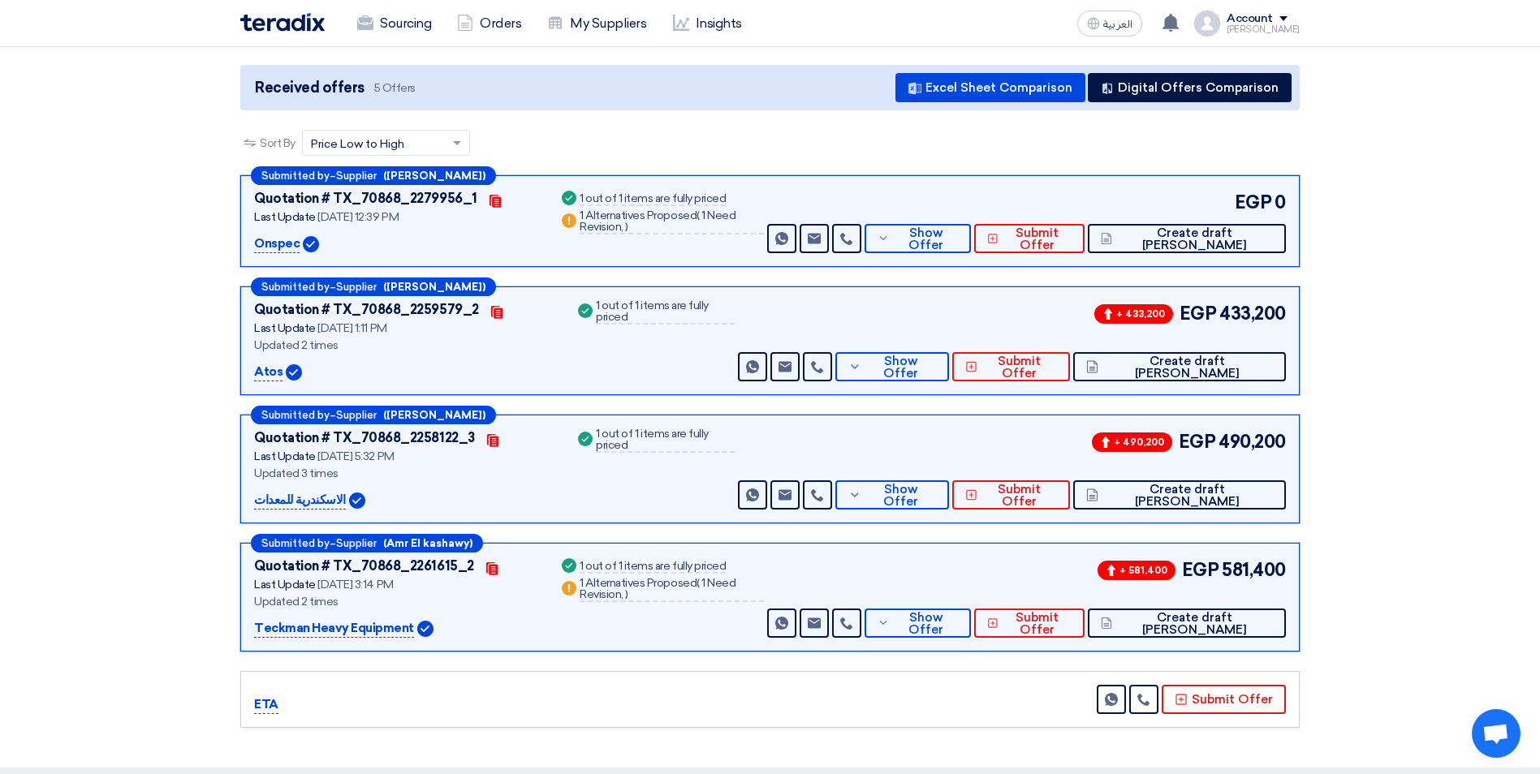
drag, startPoint x: 1218, startPoint y: 313, endPoint x: 1253, endPoint y: 316, distance: 35.0
click at [1253, 316] on div "+ 433,200 EGP 433,200" at bounding box center [1188, 313] width 195 height 27
click at [936, 367] on span "Show Offer" at bounding box center [900, 367] width 71 height 24
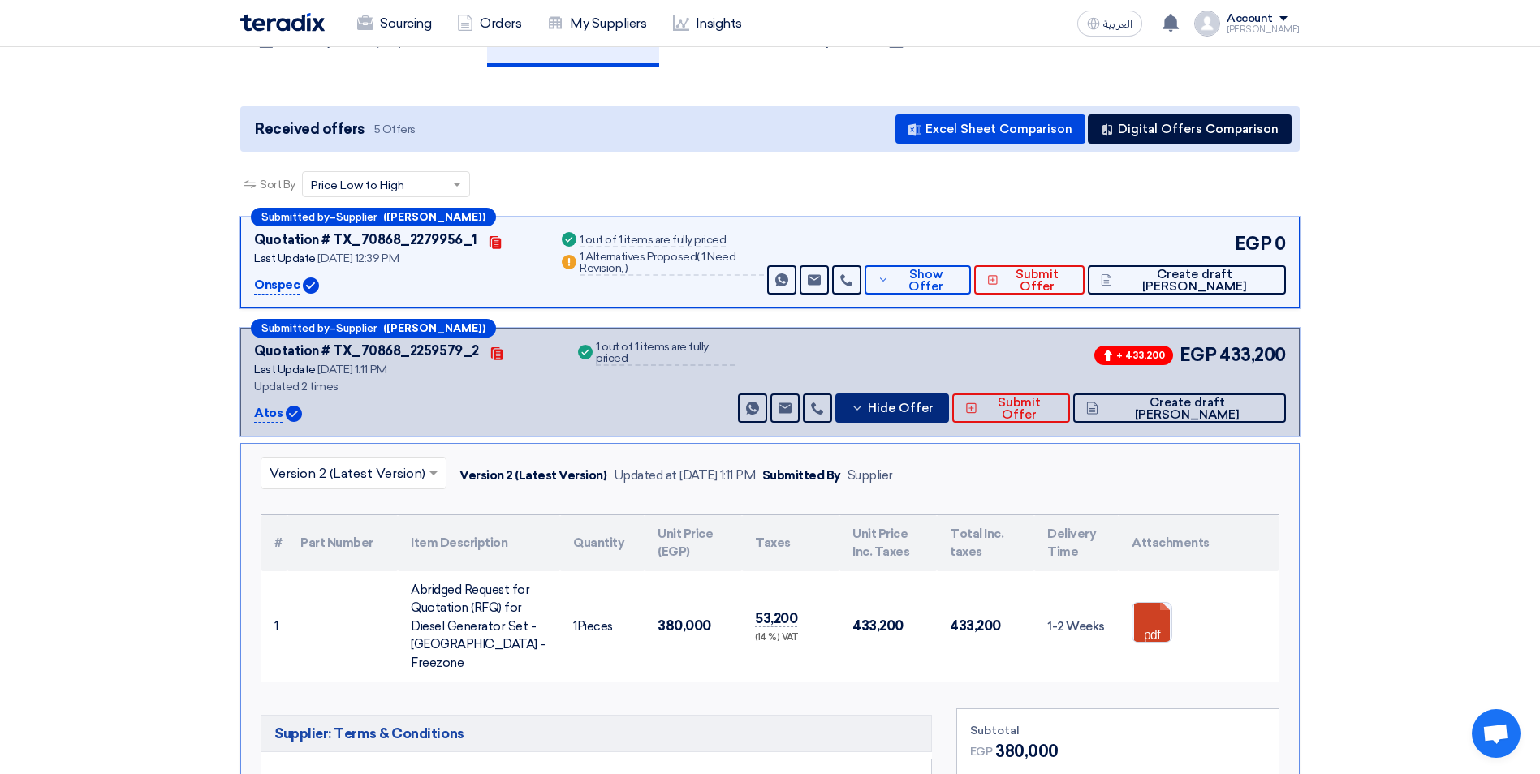
scroll to position [81, 0]
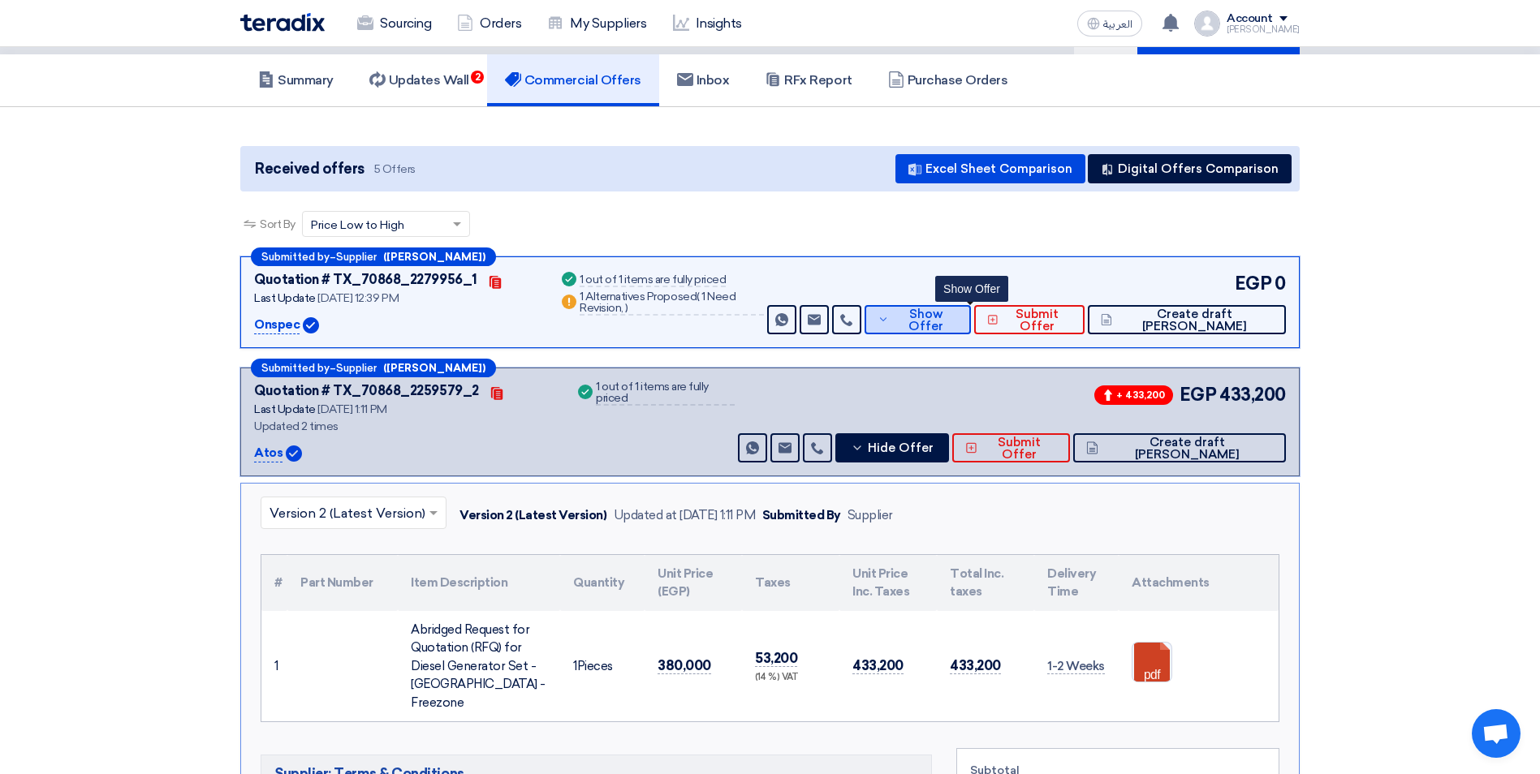
click at [958, 317] on span "Show Offer" at bounding box center [925, 320] width 65 height 24
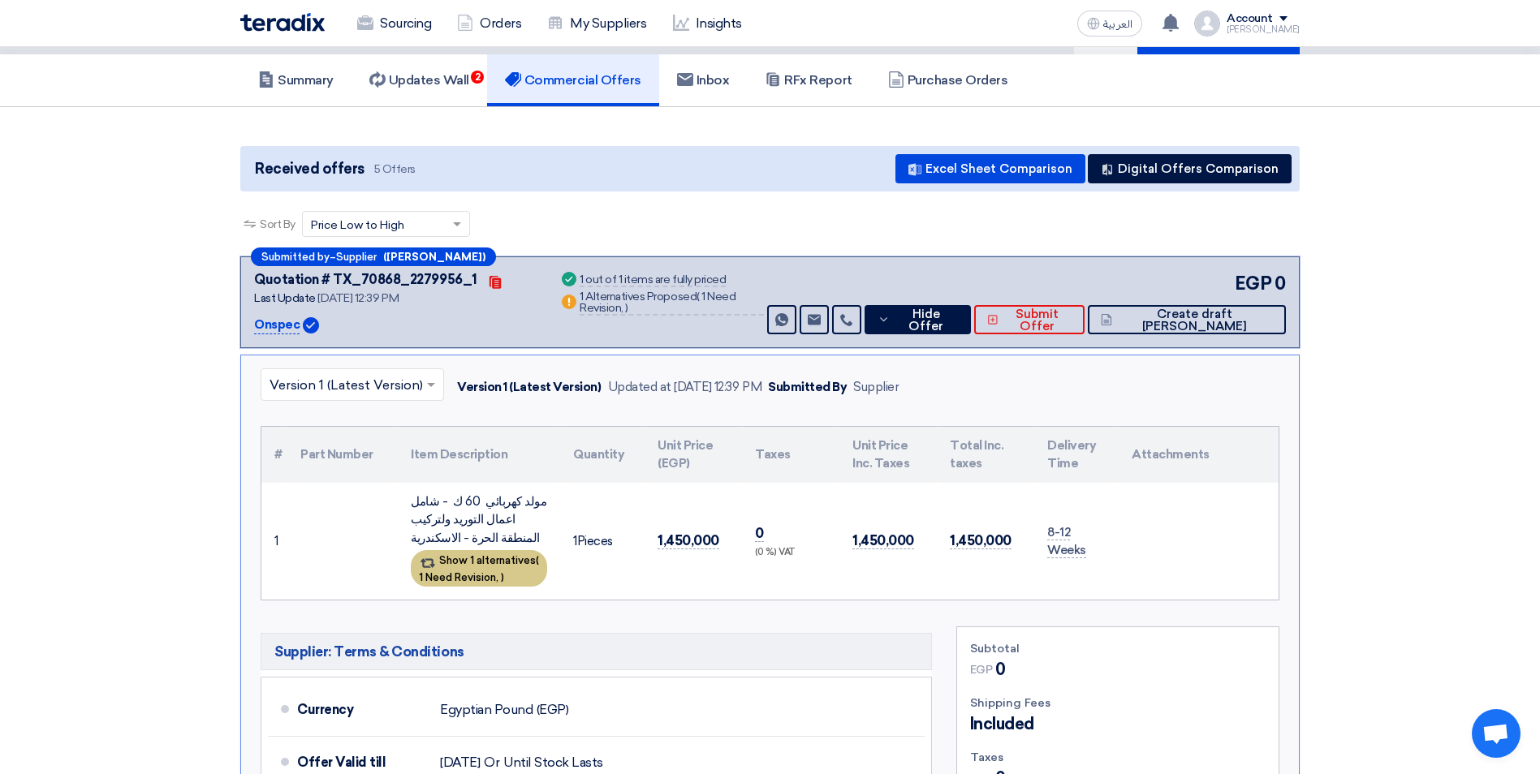
click at [472, 556] on div "Show 1 alternatives ( 1 Need Revision, )" at bounding box center [479, 568] width 136 height 37
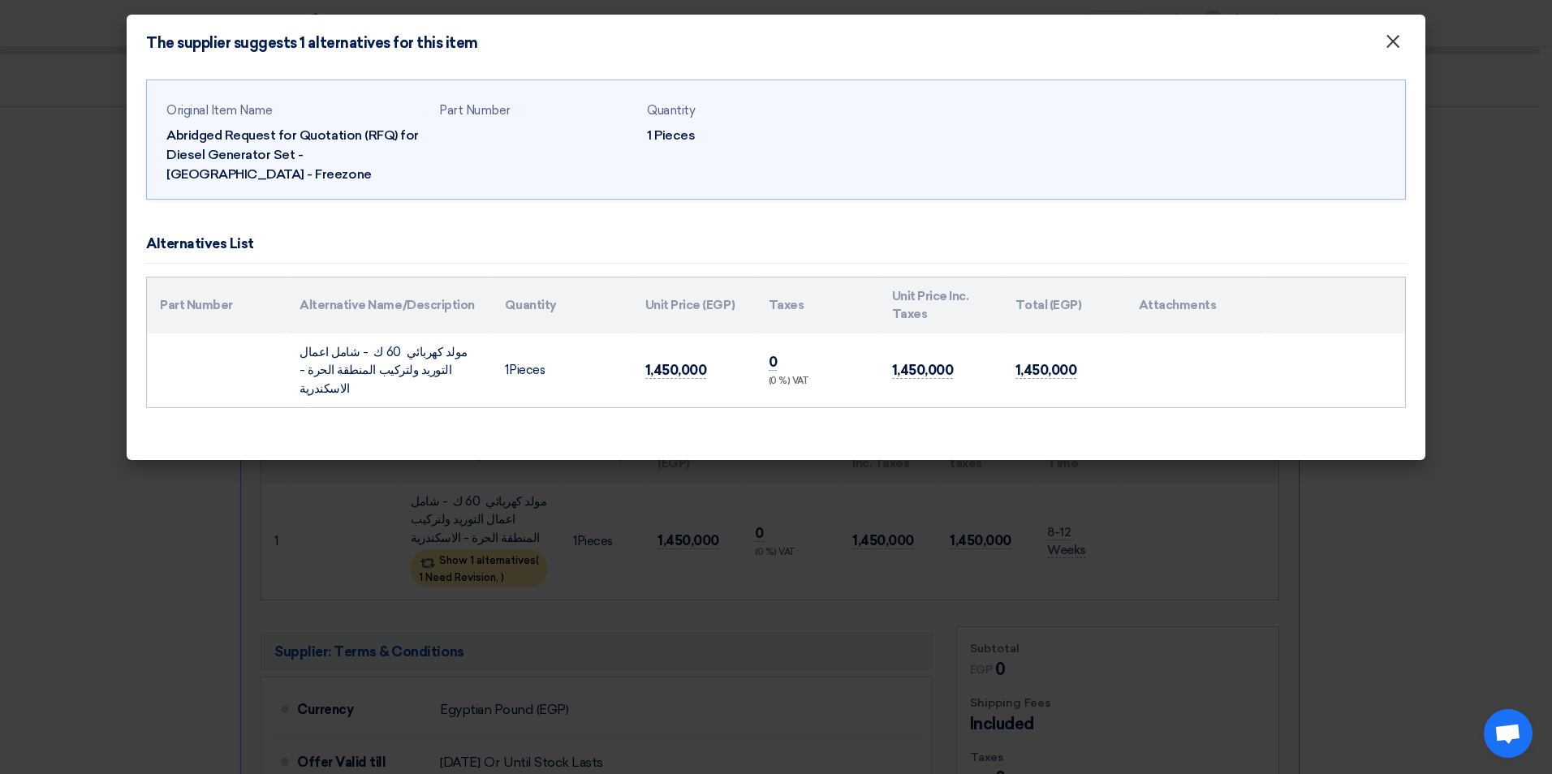
click at [1381, 38] on button "×" at bounding box center [1393, 42] width 42 height 32
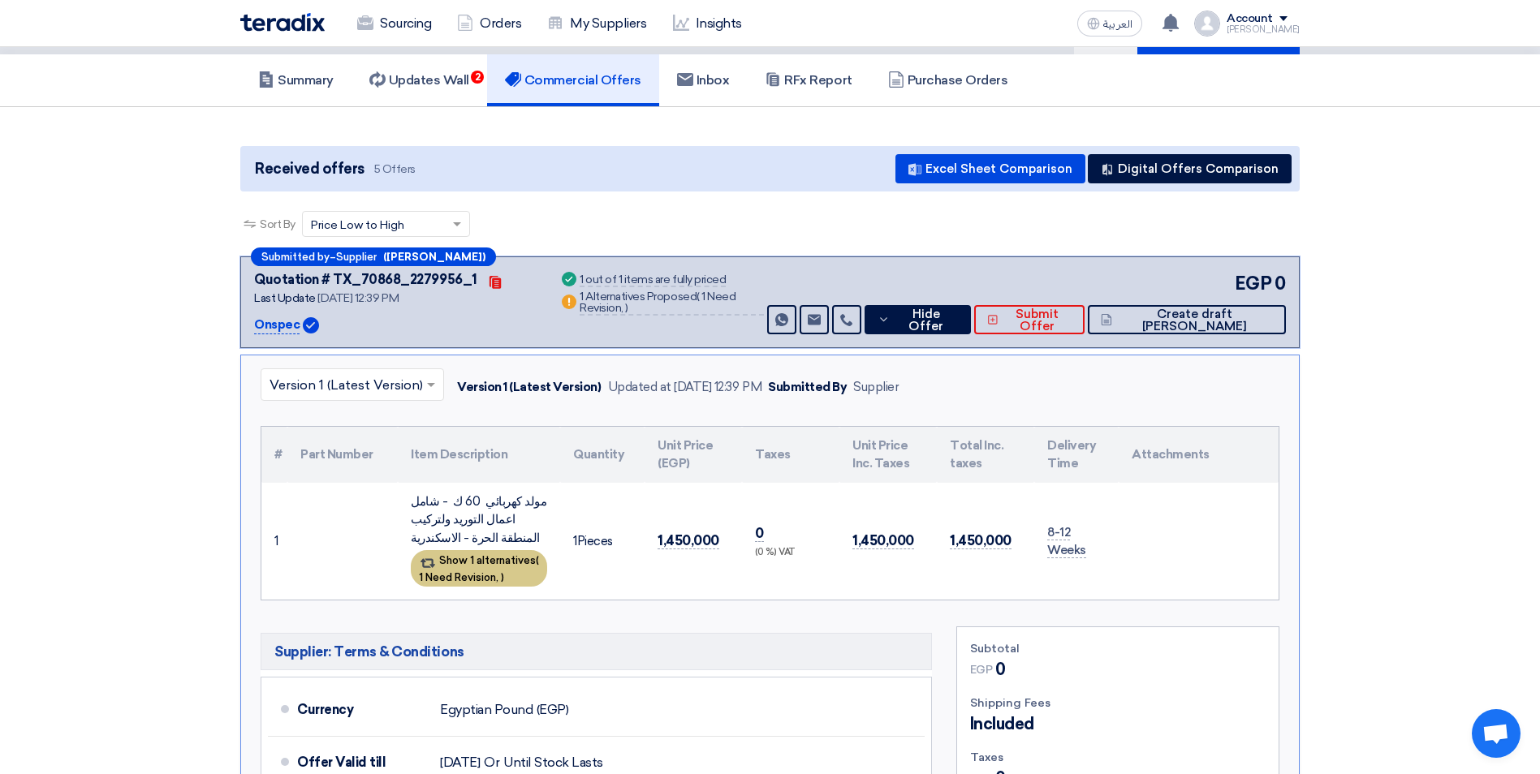
click at [504, 573] on span ")" at bounding box center [502, 577] width 3 height 12
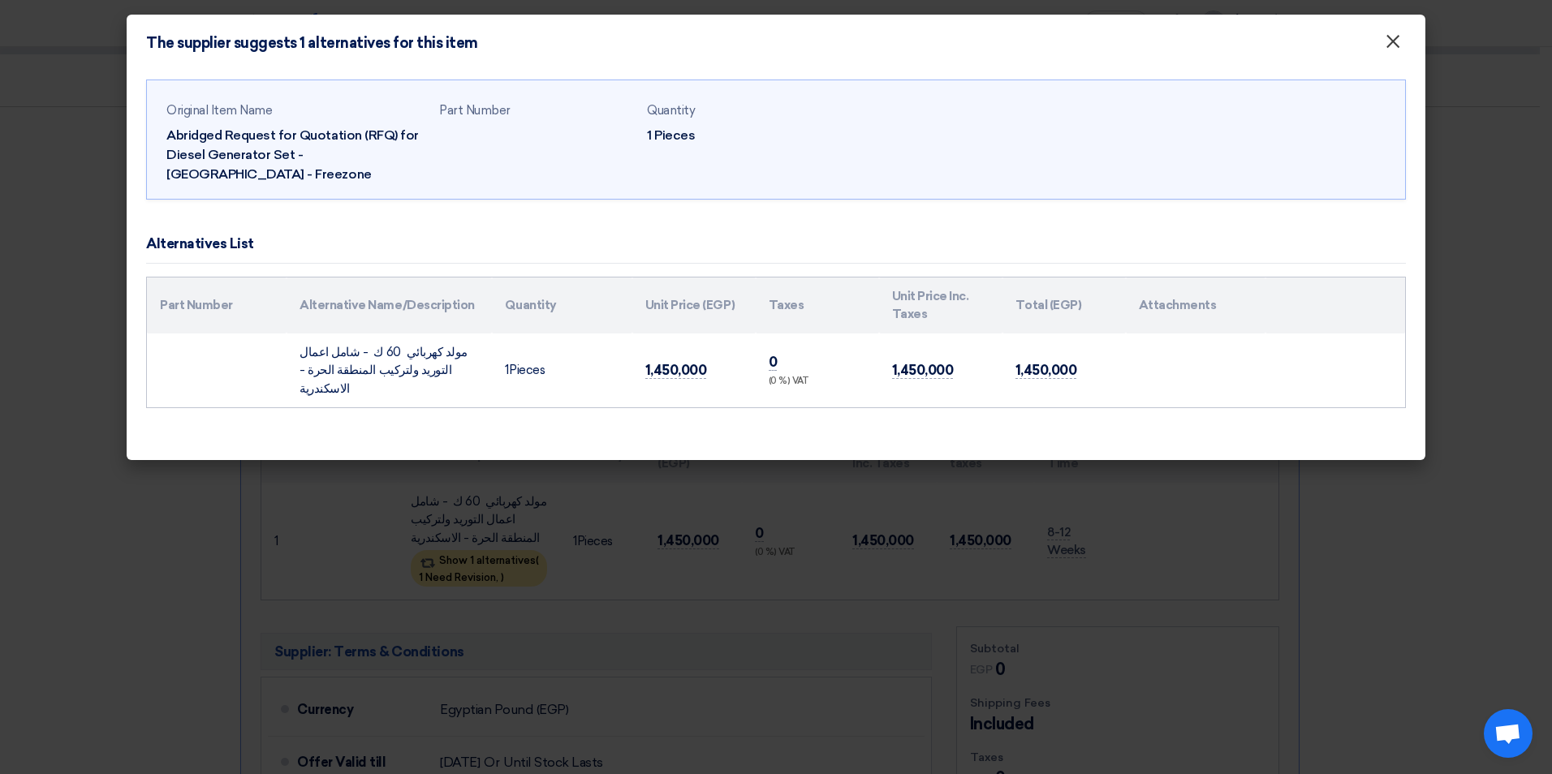
click at [1388, 41] on span "×" at bounding box center [1392, 45] width 16 height 32
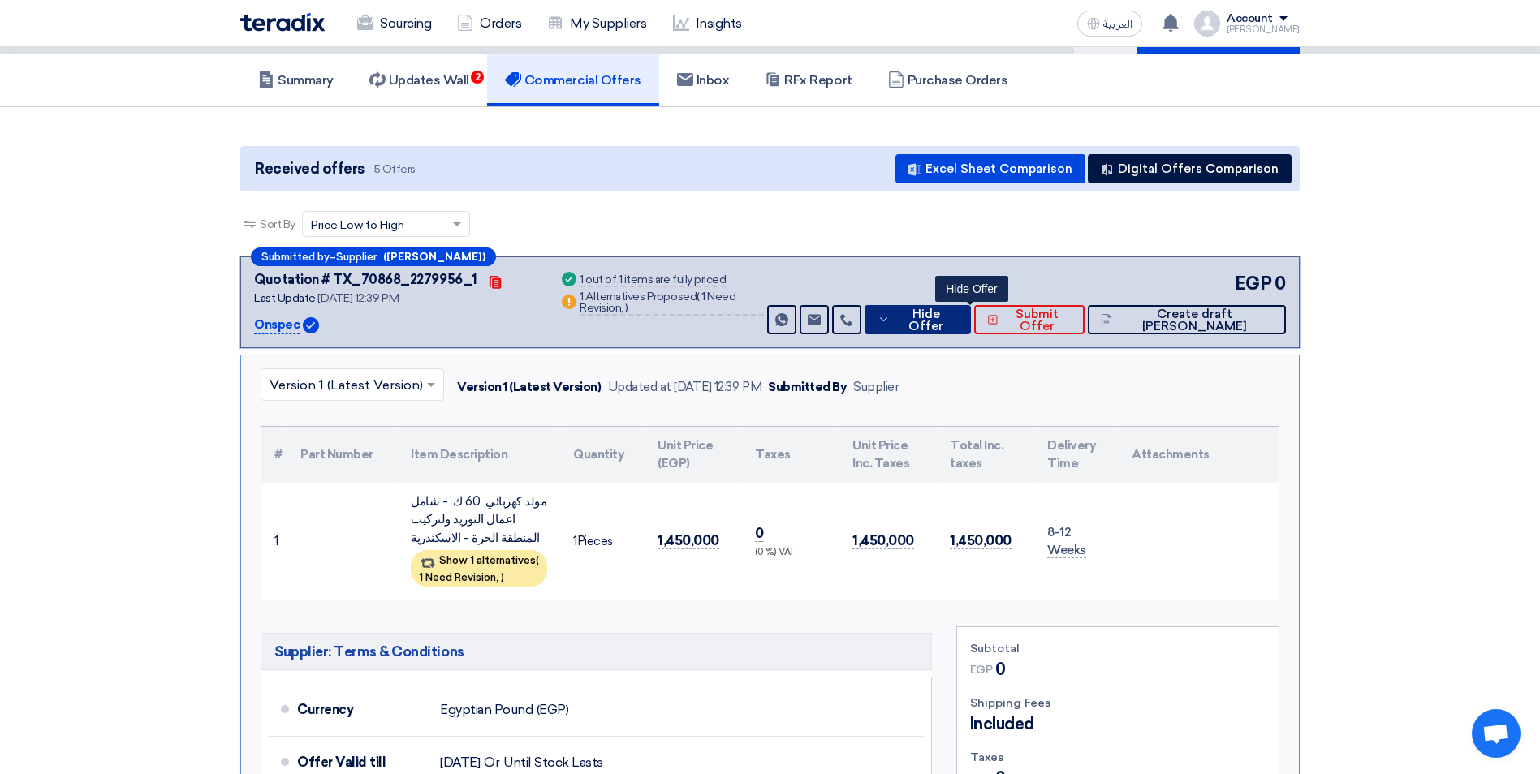
click at [958, 324] on span "Hide Offer" at bounding box center [926, 320] width 64 height 24
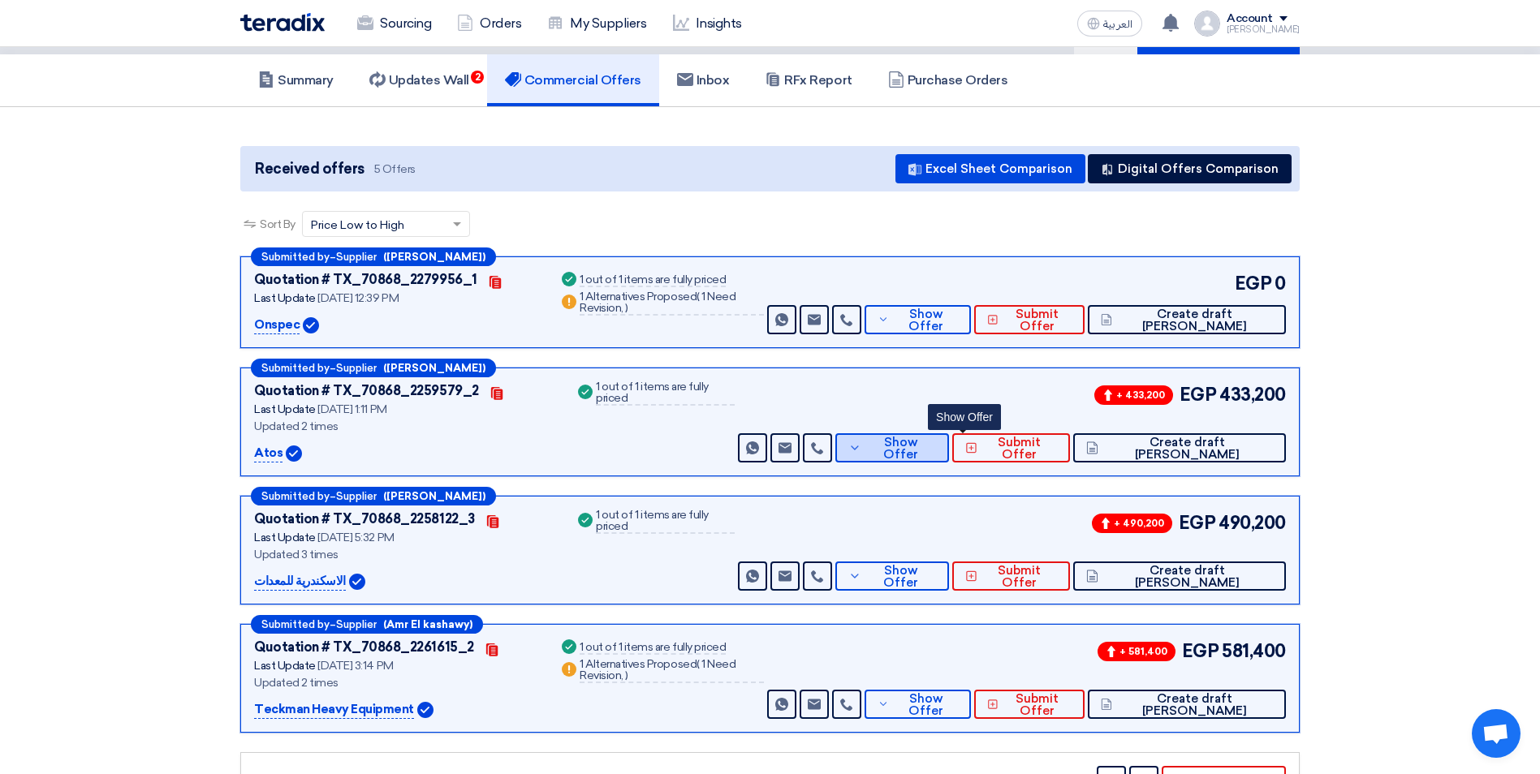
click at [936, 444] on span "Show Offer" at bounding box center [900, 449] width 71 height 24
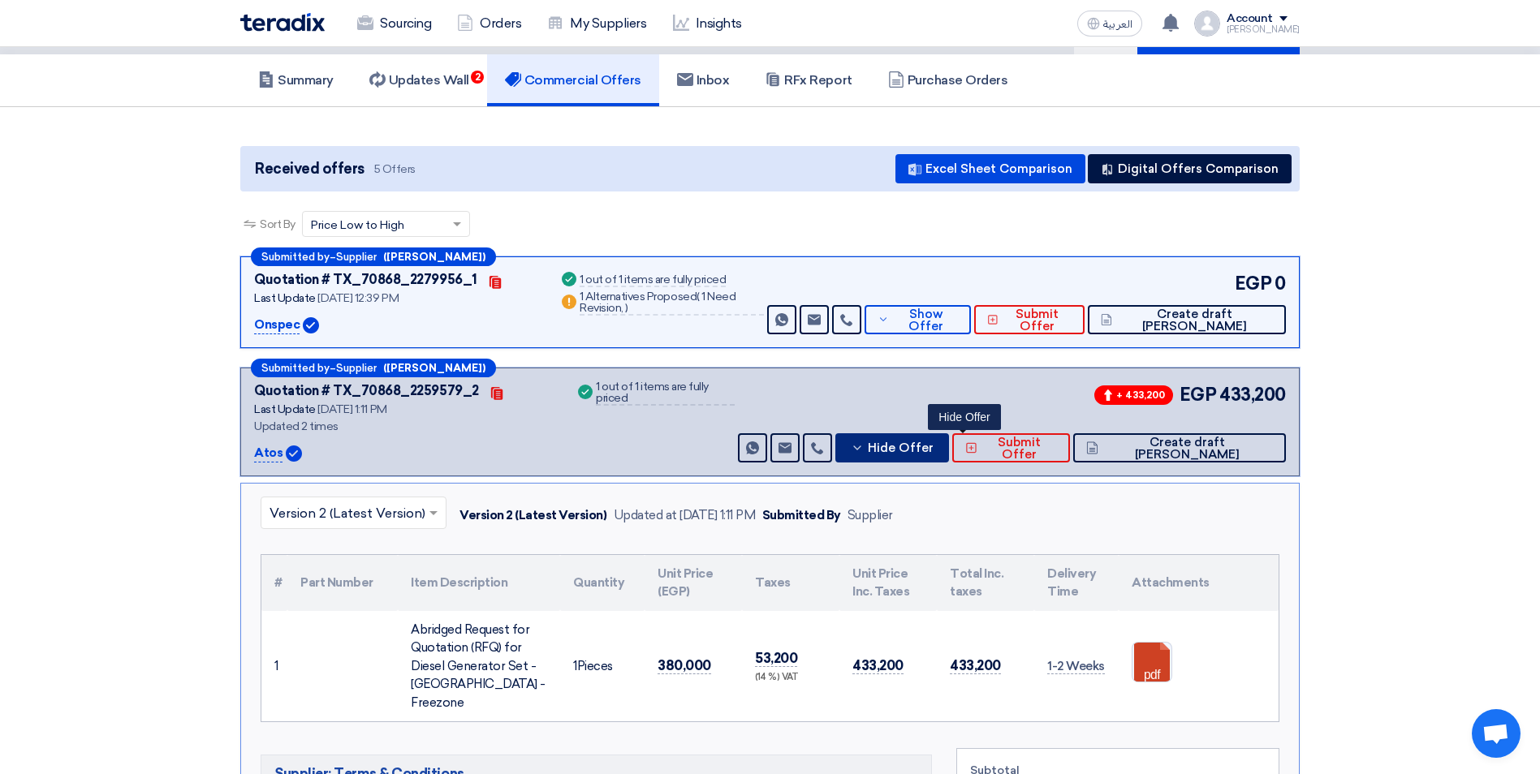
click at [933, 442] on span "Hide Offer" at bounding box center [901, 448] width 66 height 12
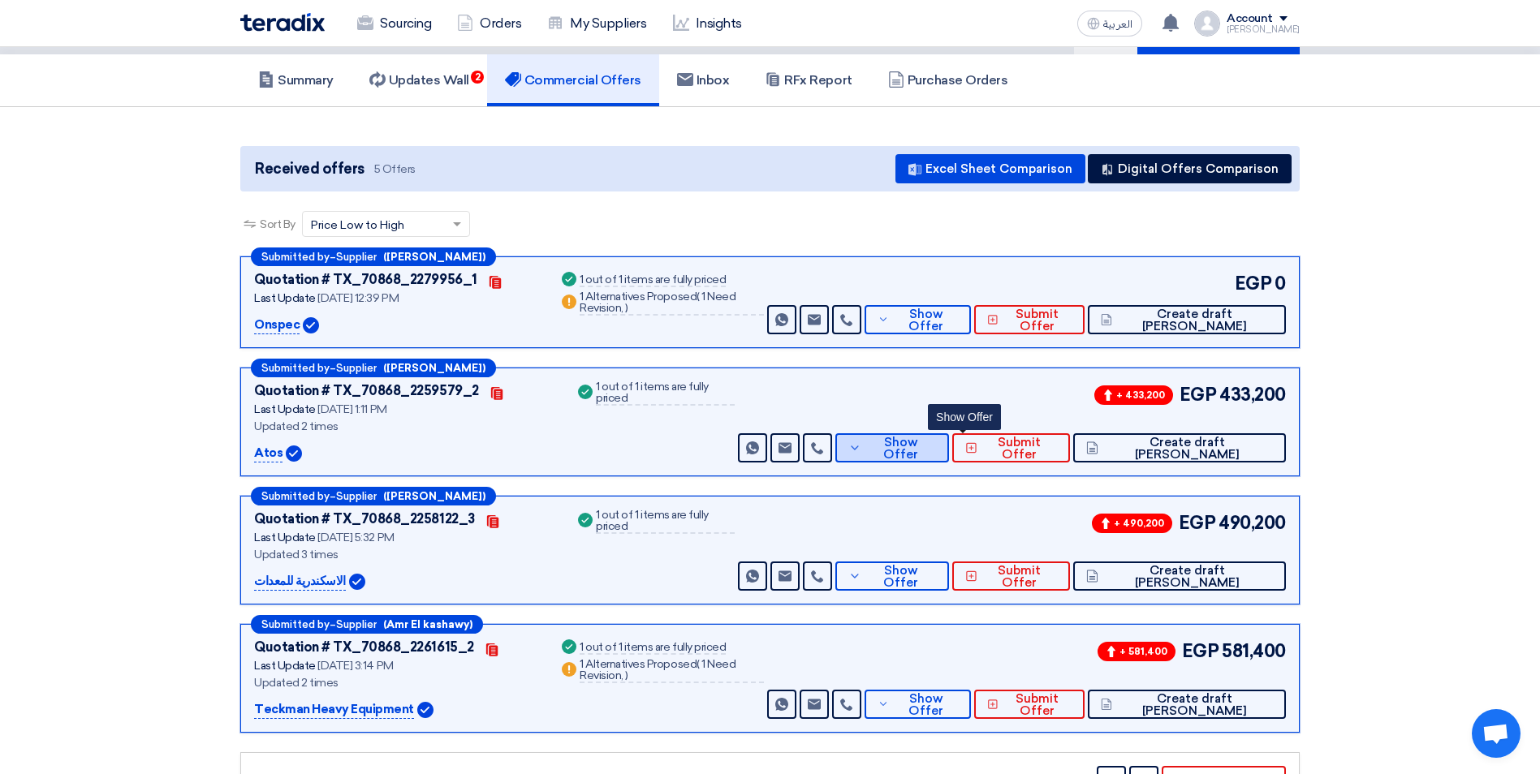
click at [936, 447] on span "Show Offer" at bounding box center [900, 449] width 71 height 24
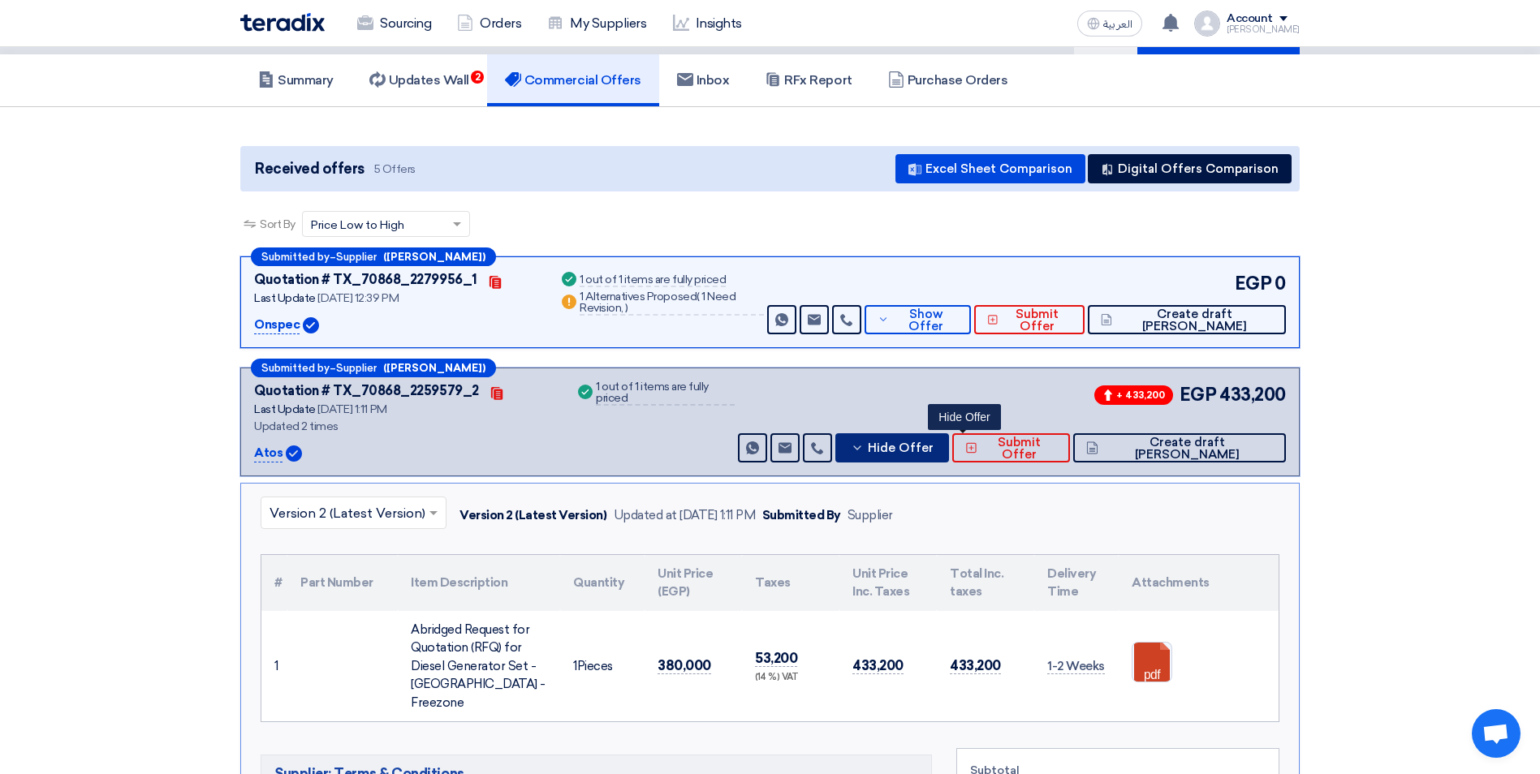
click at [933, 447] on span "Hide Offer" at bounding box center [901, 448] width 66 height 12
